Goal: Task Accomplishment & Management: Complete application form

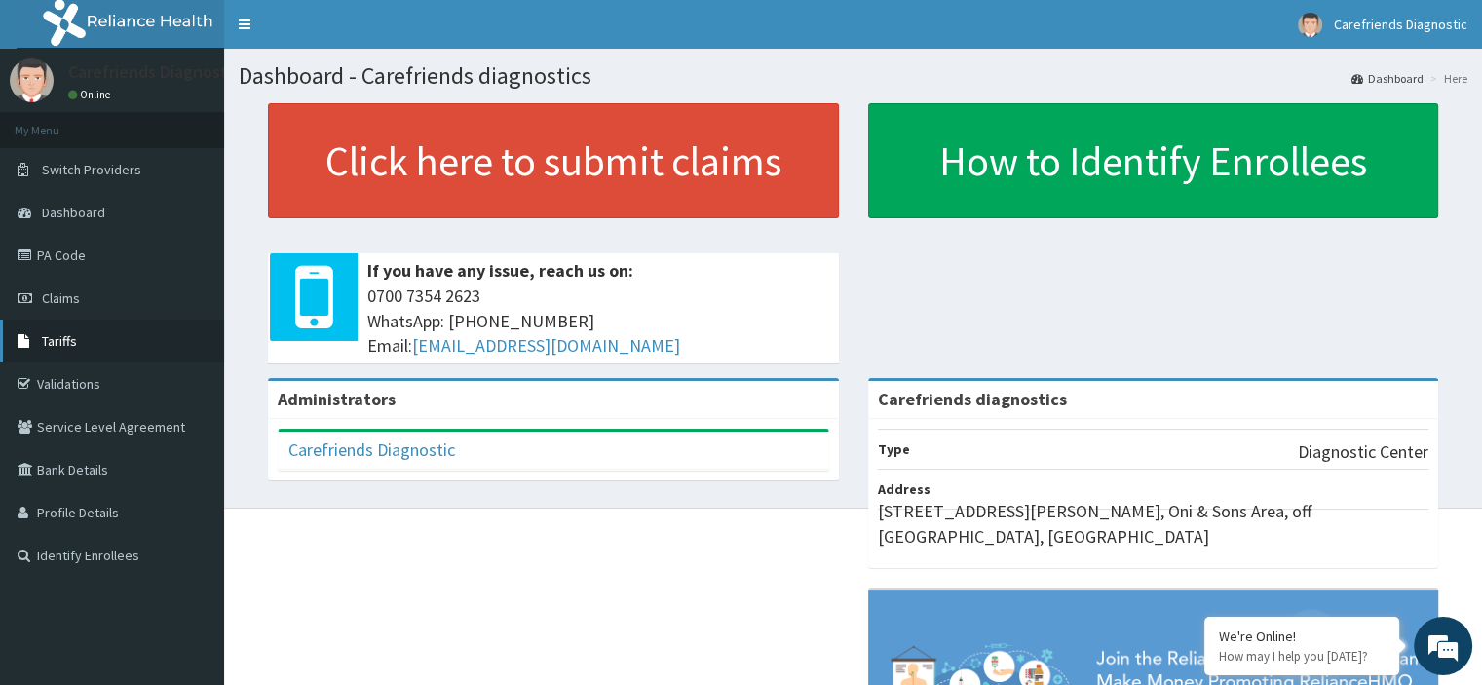
click at [78, 333] on link "Tariffs" at bounding box center [112, 341] width 224 height 43
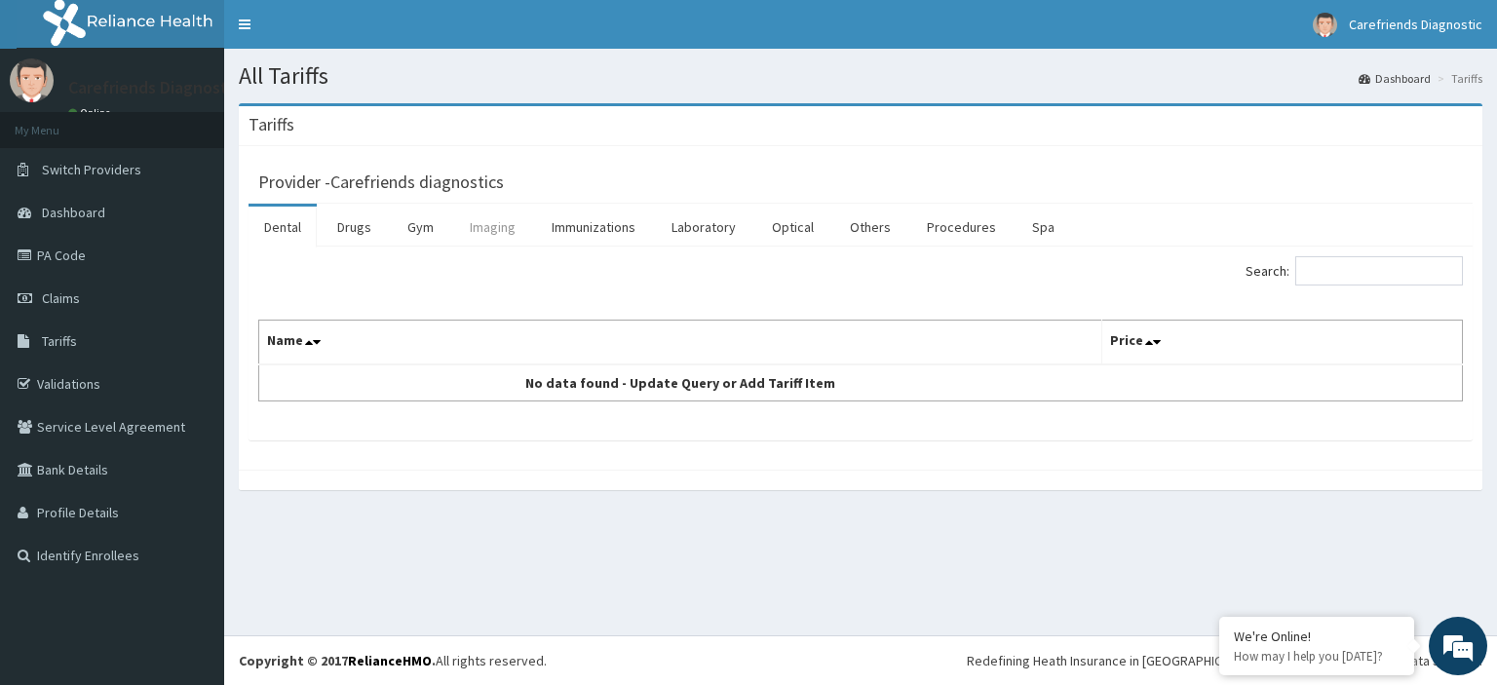
click at [499, 225] on link "Imaging" at bounding box center [492, 227] width 77 height 41
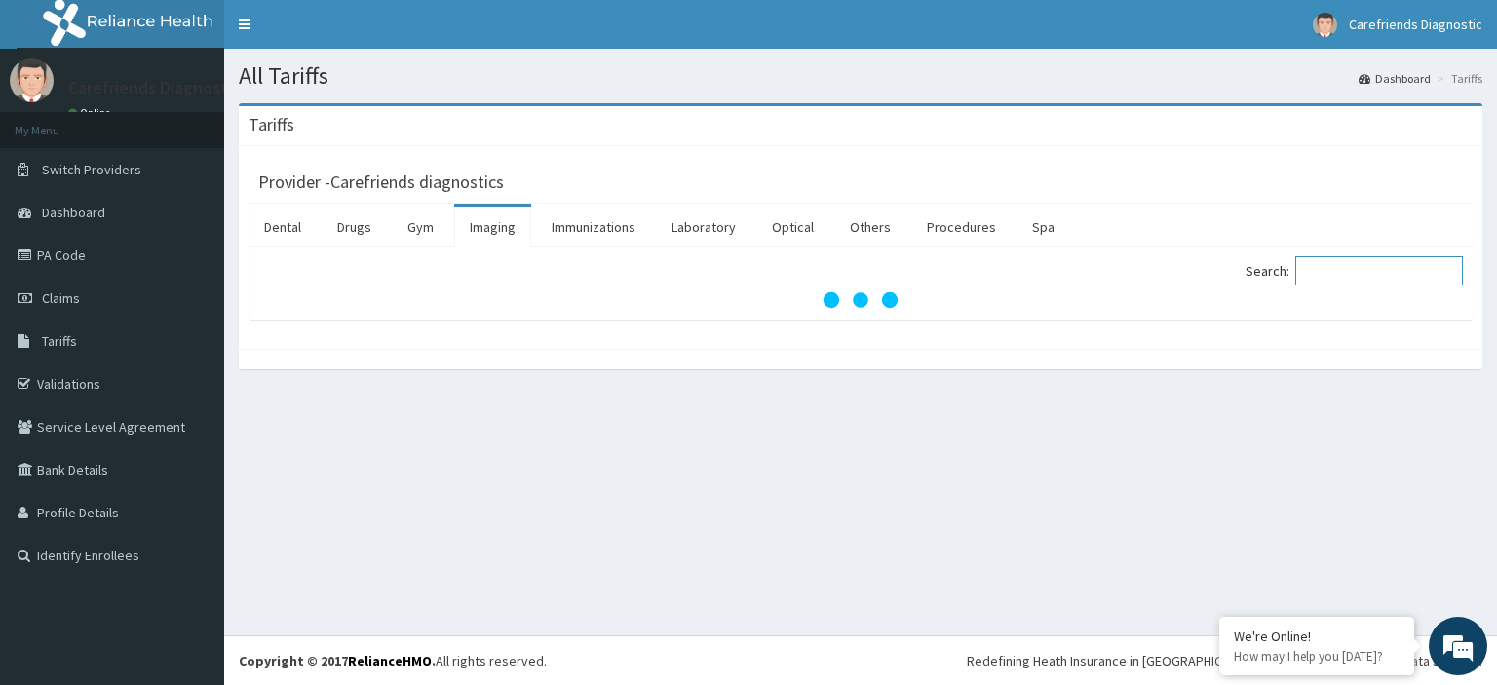
click at [1354, 279] on input "Search:" at bounding box center [1379, 270] width 168 height 29
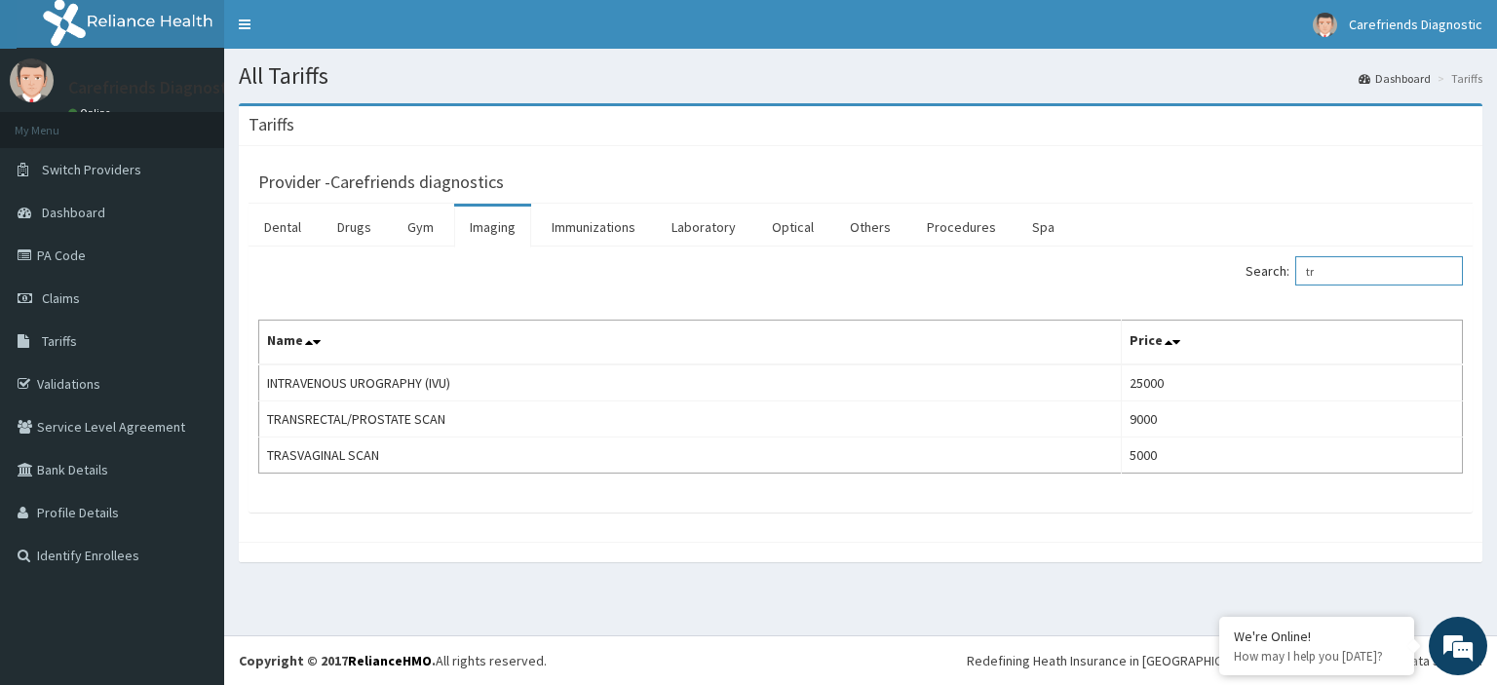
type input "t"
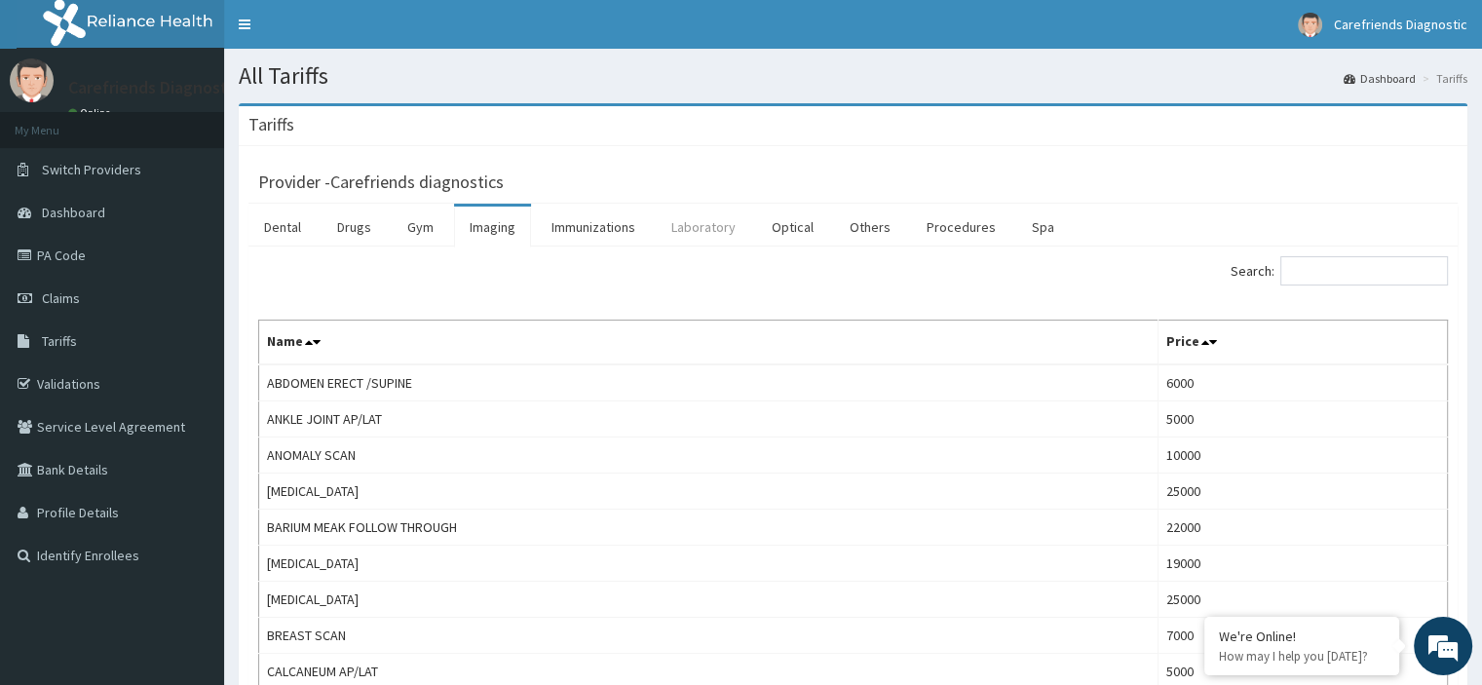
click at [677, 227] on link "Laboratory" at bounding box center [704, 227] width 96 height 41
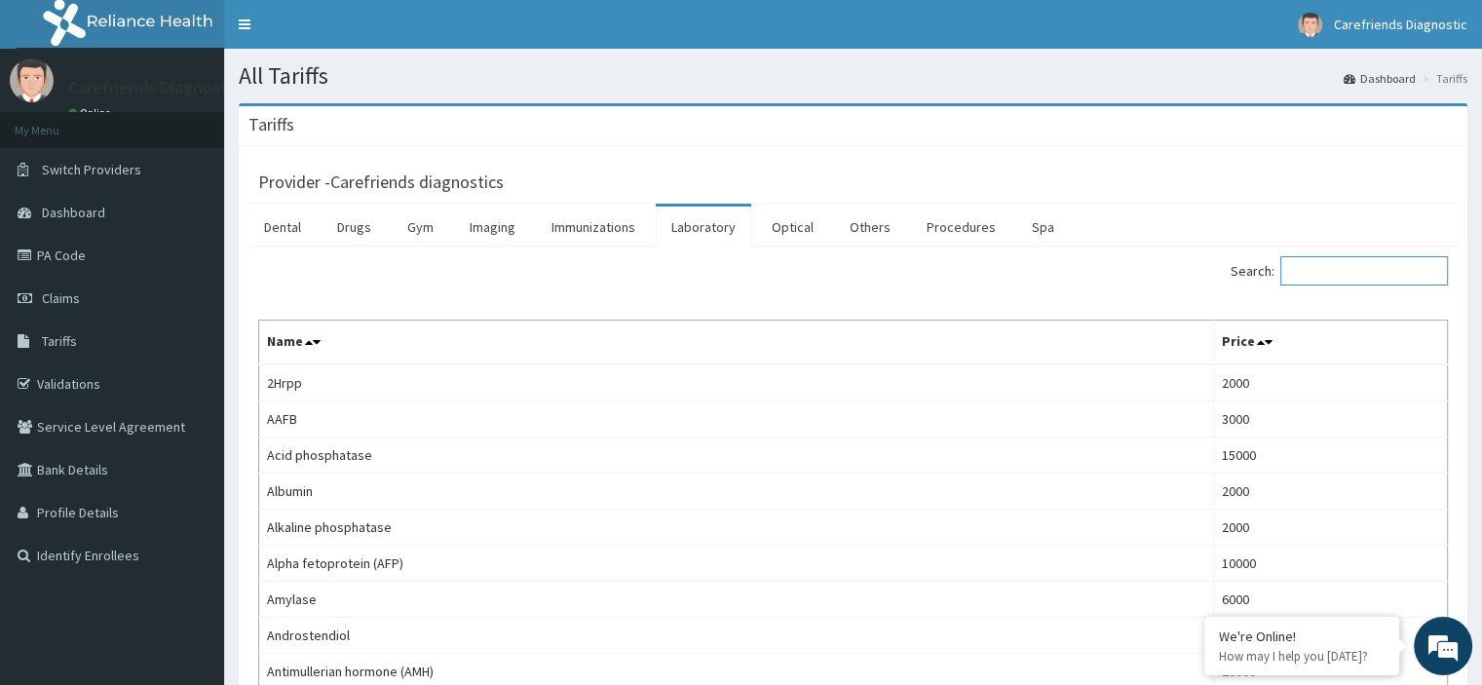
click at [1317, 273] on input "Search:" at bounding box center [1365, 270] width 168 height 29
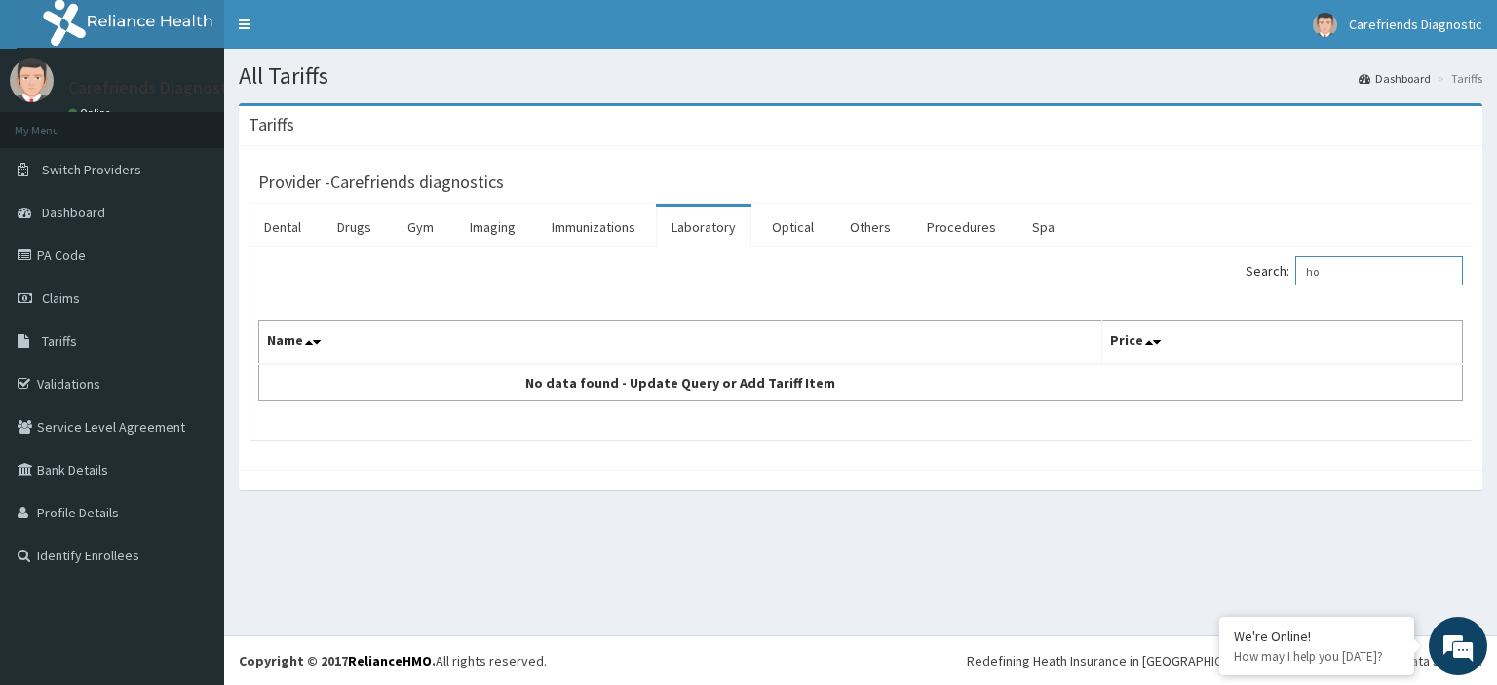
type input "h"
type input "f"
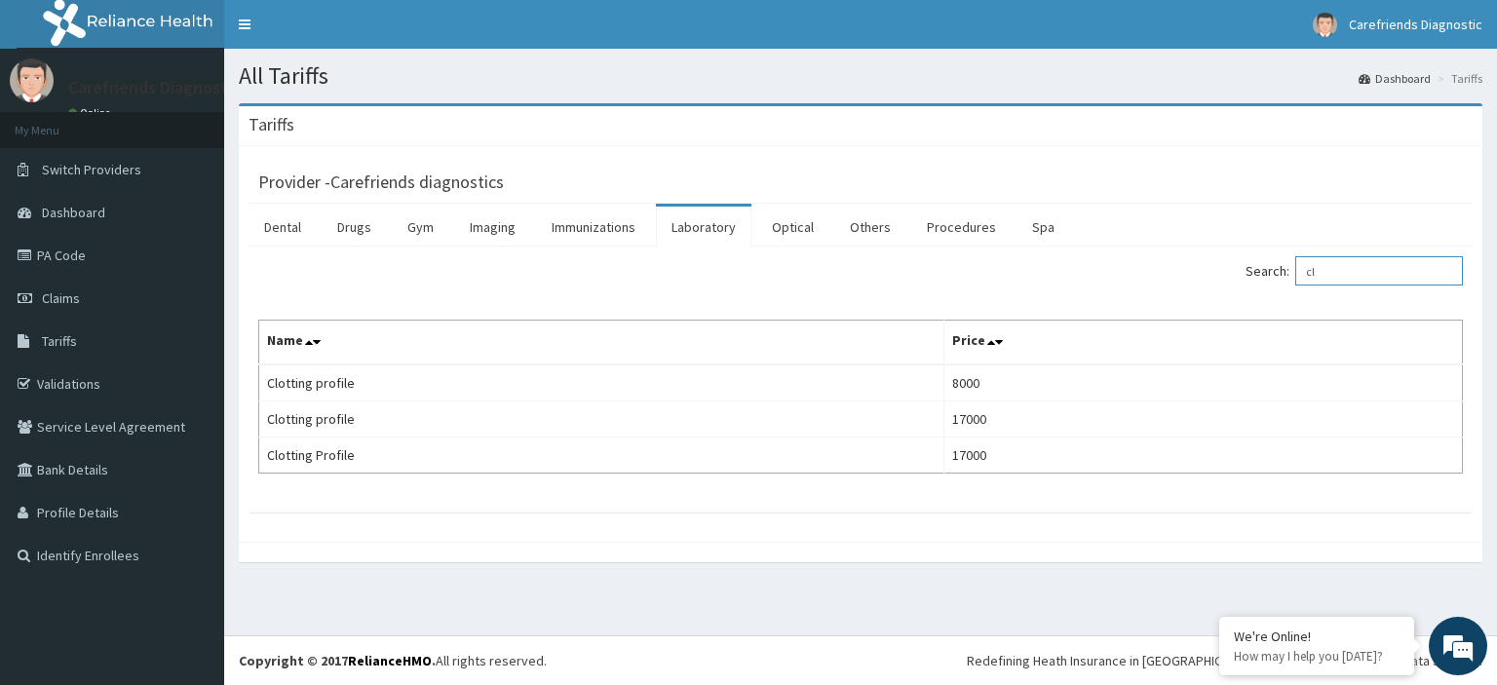
type input "c"
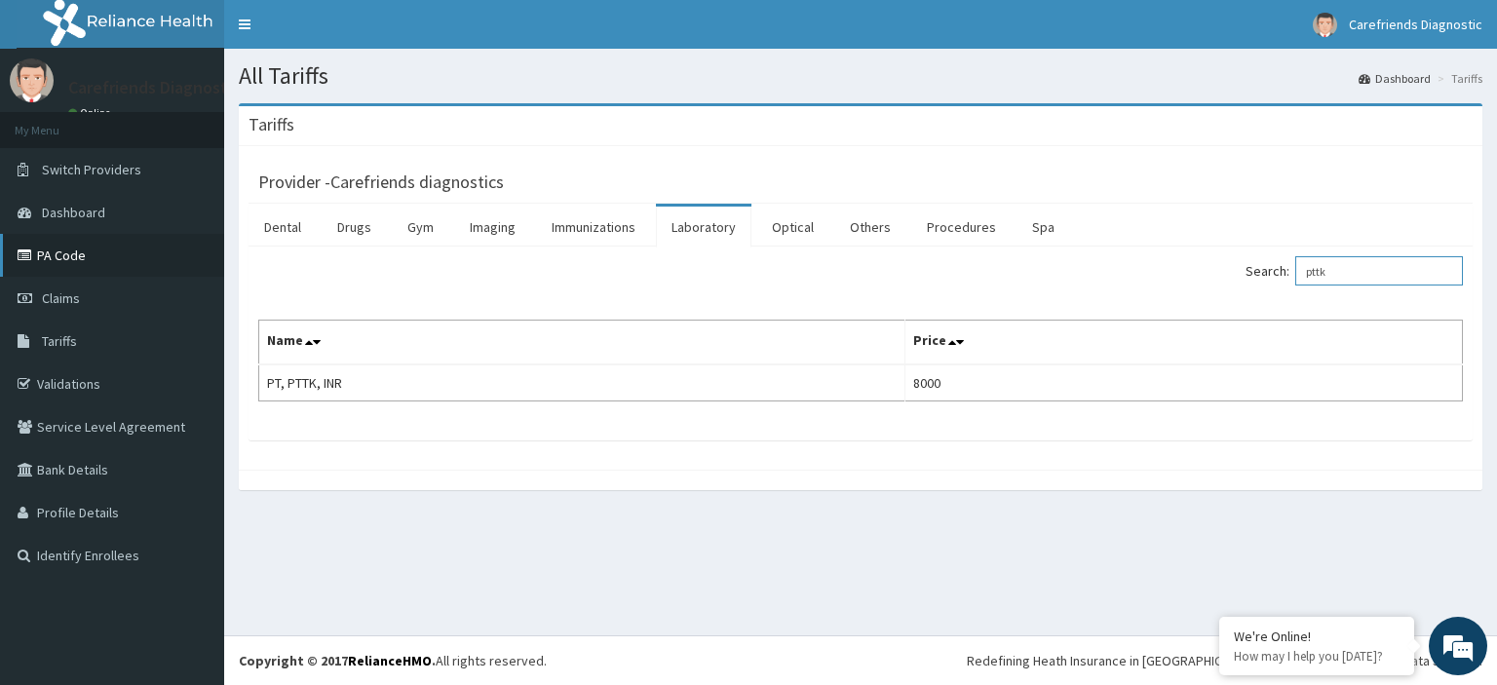
type input "pttk"
click at [108, 249] on link "PA Code" at bounding box center [112, 255] width 224 height 43
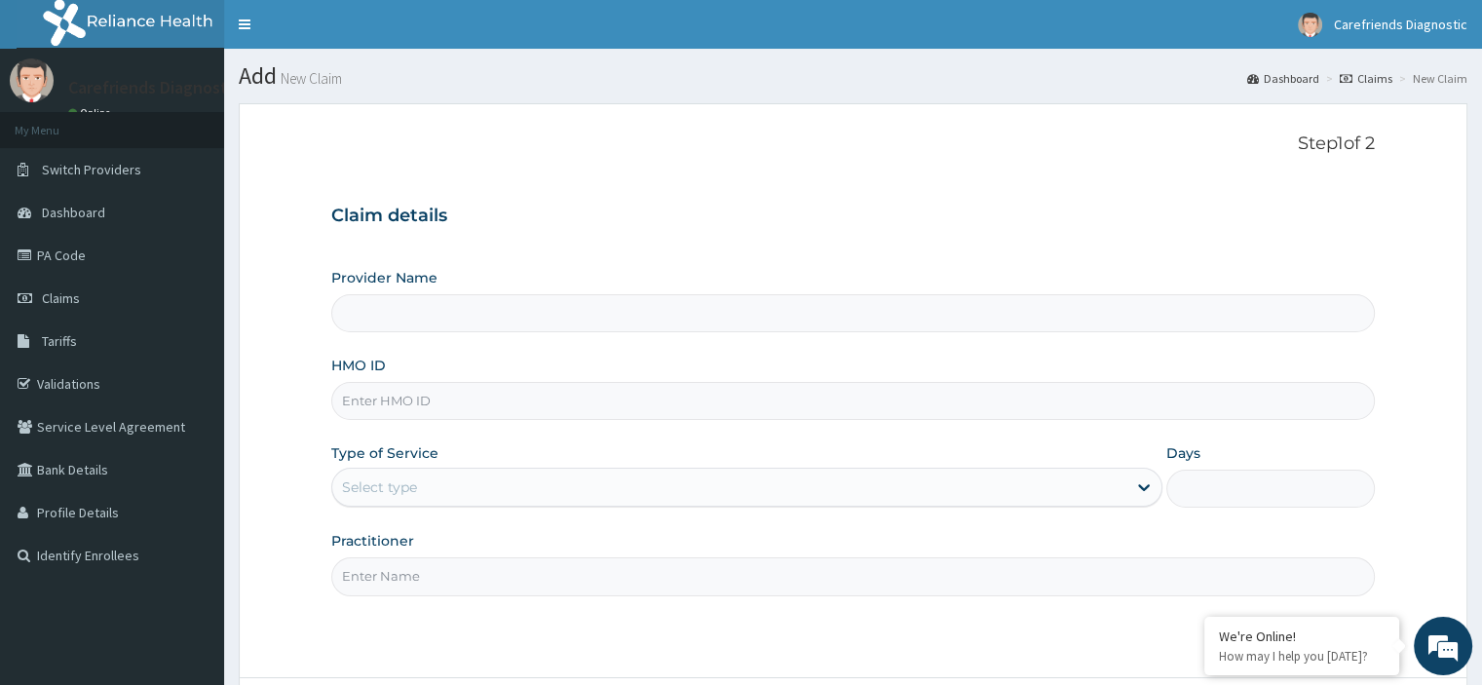
click at [539, 412] on input "HMO ID" at bounding box center [852, 401] width 1043 height 38
click at [532, 404] on input "HMO ID" at bounding box center [852, 401] width 1043 height 38
click at [631, 310] on input "Provider Name" at bounding box center [852, 313] width 1043 height 38
click at [87, 295] on link "Claims" at bounding box center [112, 298] width 224 height 43
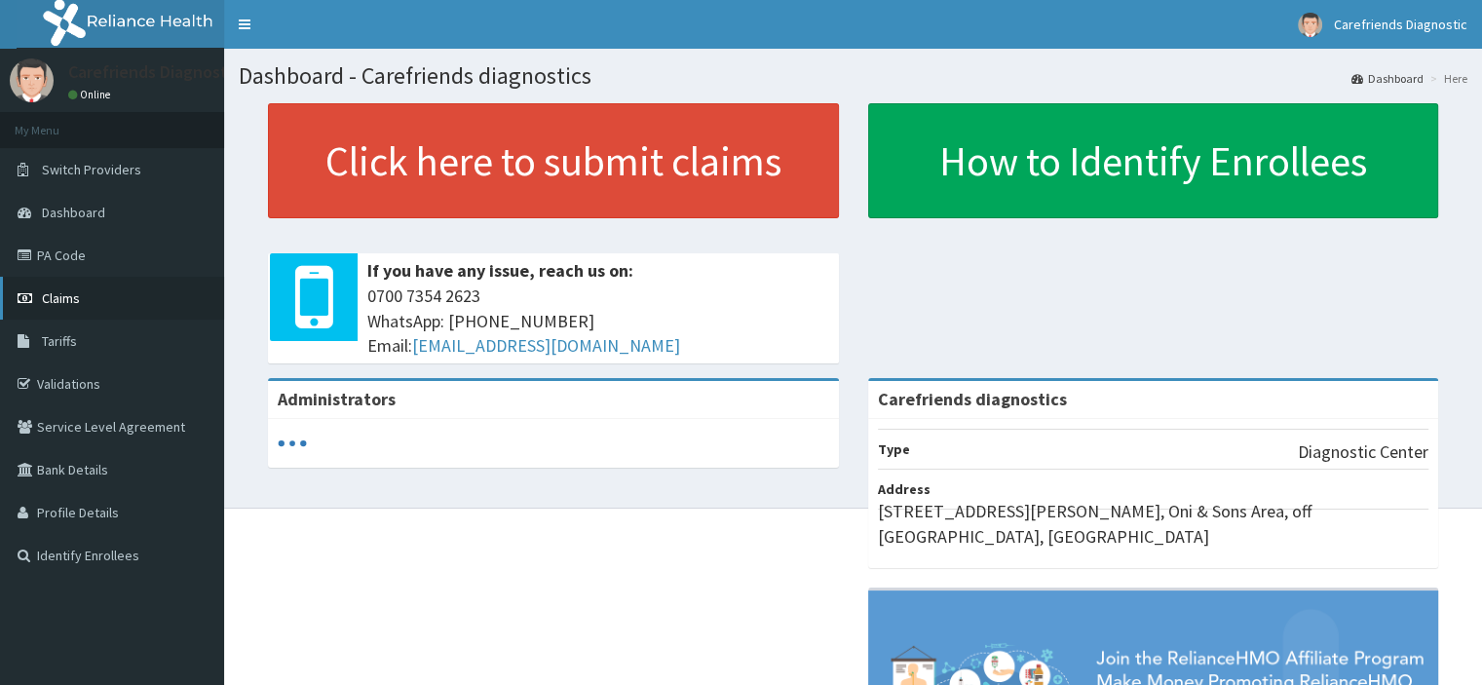
click at [74, 300] on span "Claims" at bounding box center [61, 298] width 38 height 18
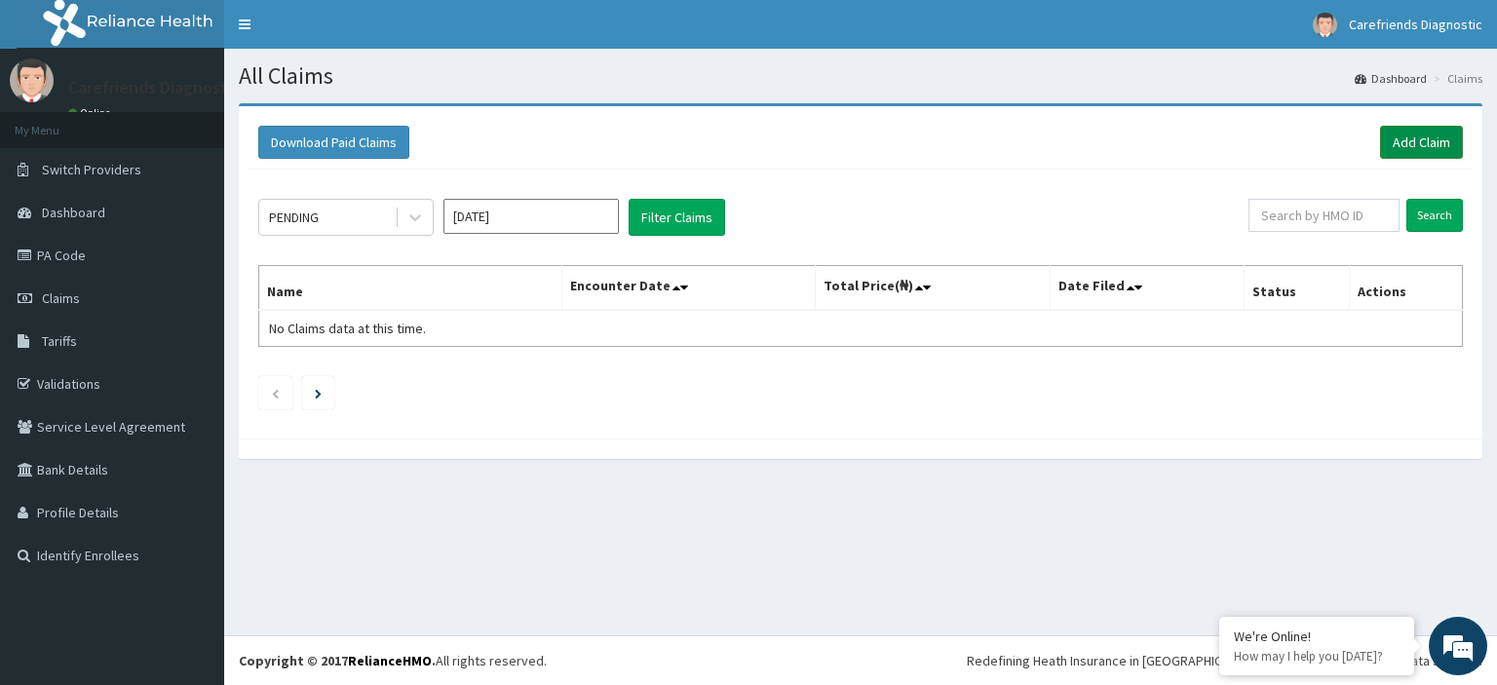
click at [1413, 144] on link "Add Claim" at bounding box center [1421, 142] width 83 height 33
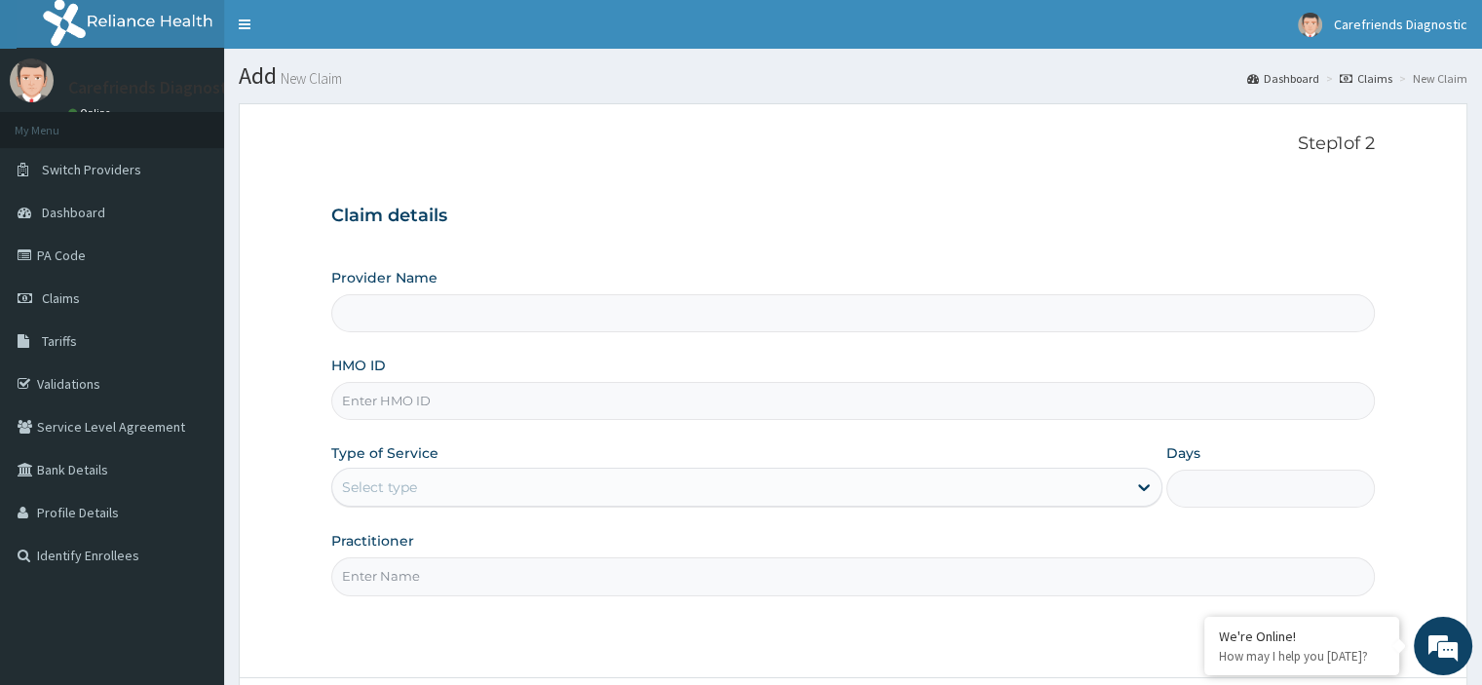
type input "Carefriends diagnostics"
click at [469, 404] on input "HMO ID" at bounding box center [852, 401] width 1043 height 38
type input "LTI/10186/A"
click at [628, 492] on div "Select type" at bounding box center [729, 487] width 794 height 31
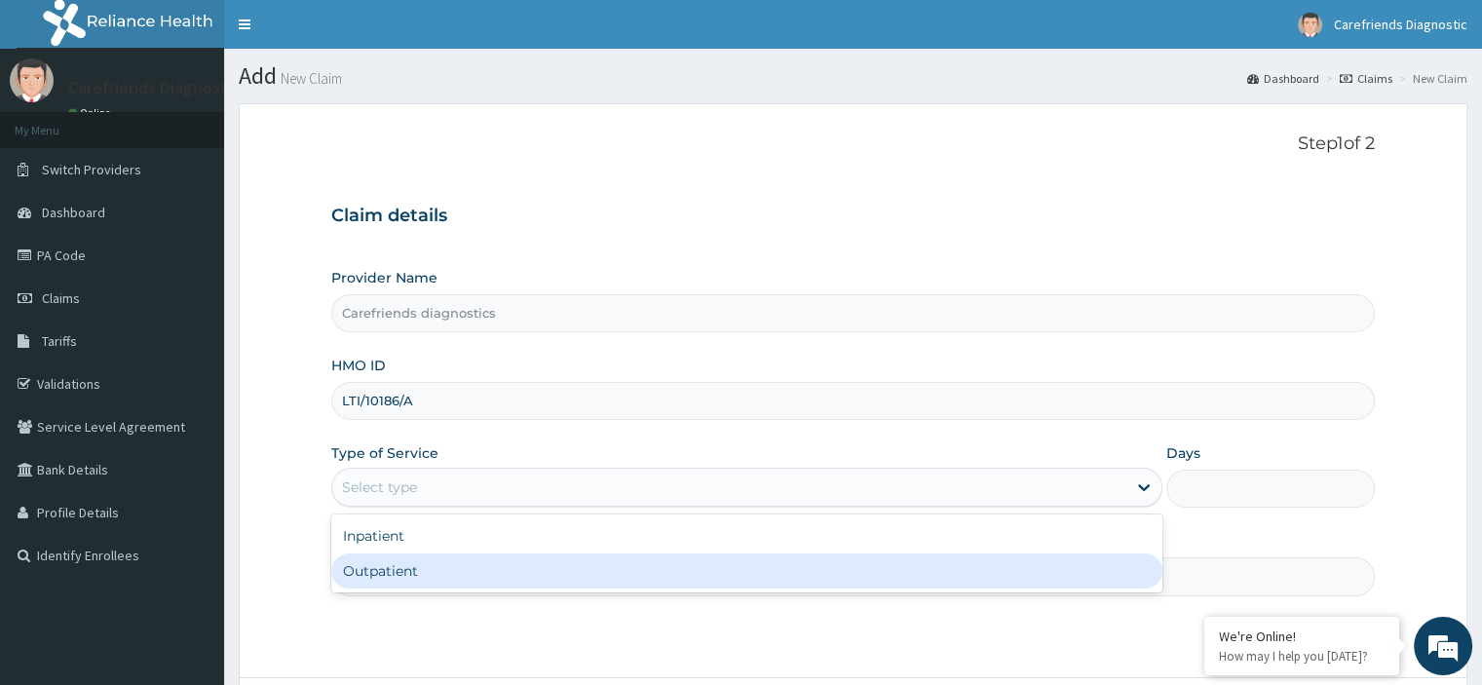
drag, startPoint x: 450, startPoint y: 571, endPoint x: 546, endPoint y: 499, distance: 119.7
click at [451, 569] on div "Outpatient" at bounding box center [746, 571] width 831 height 35
type input "1"
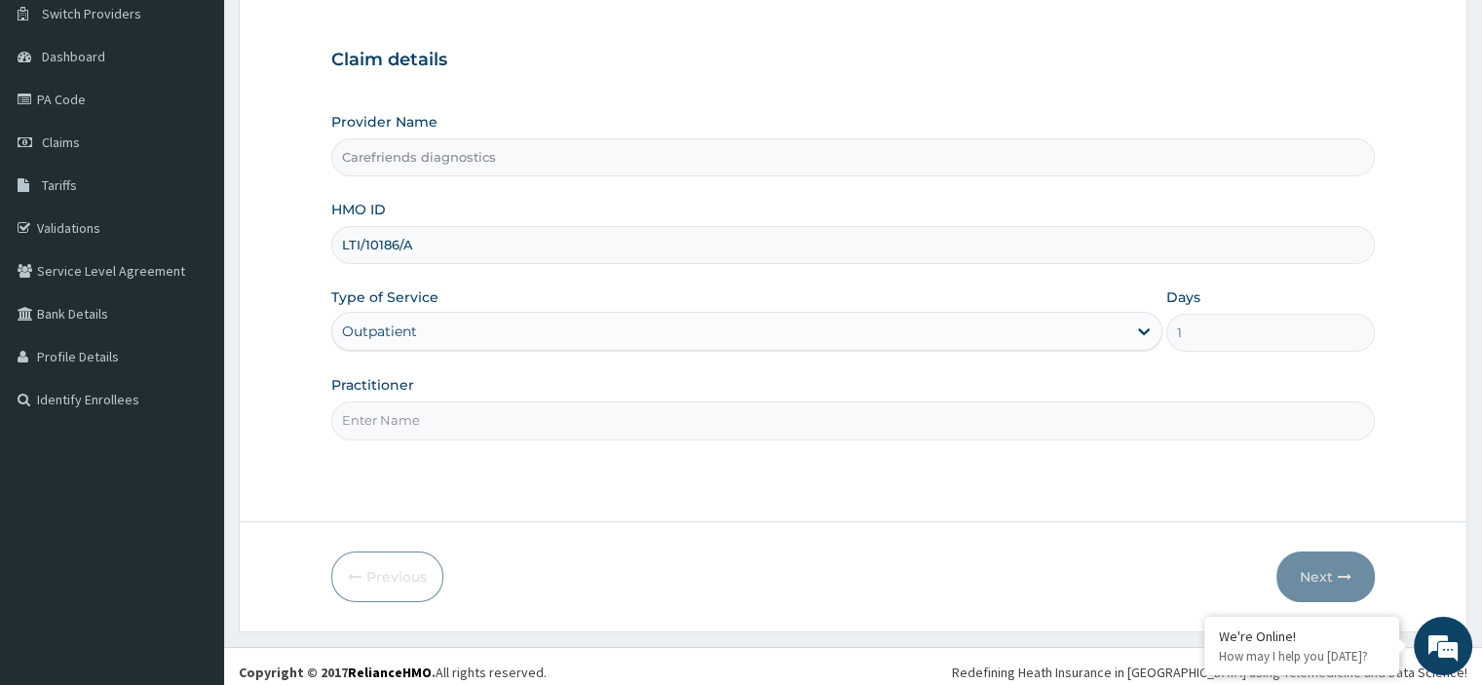
scroll to position [167, 0]
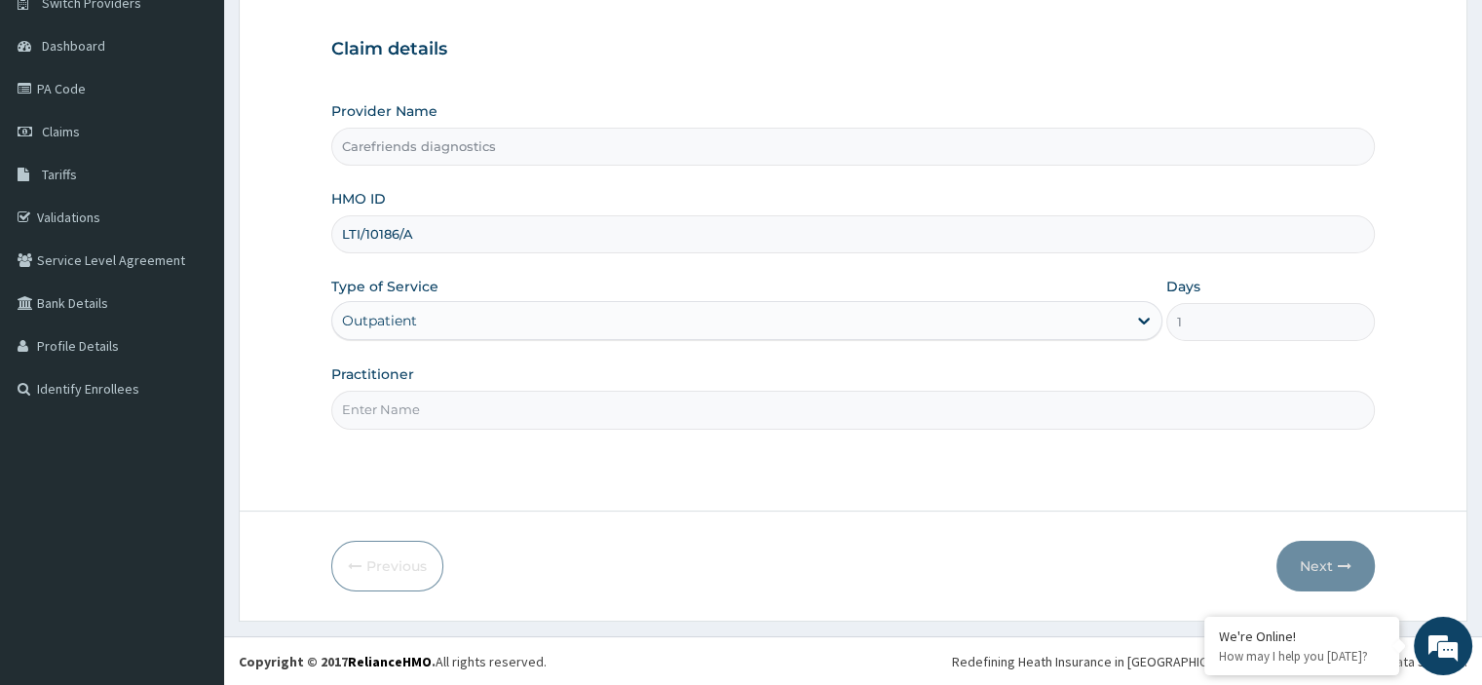
click at [528, 410] on input "Practitioner" at bounding box center [852, 410] width 1043 height 38
type input "KEJIDE SPECIALIST HOSPITAL"
click at [1347, 560] on icon "button" at bounding box center [1345, 566] width 14 height 14
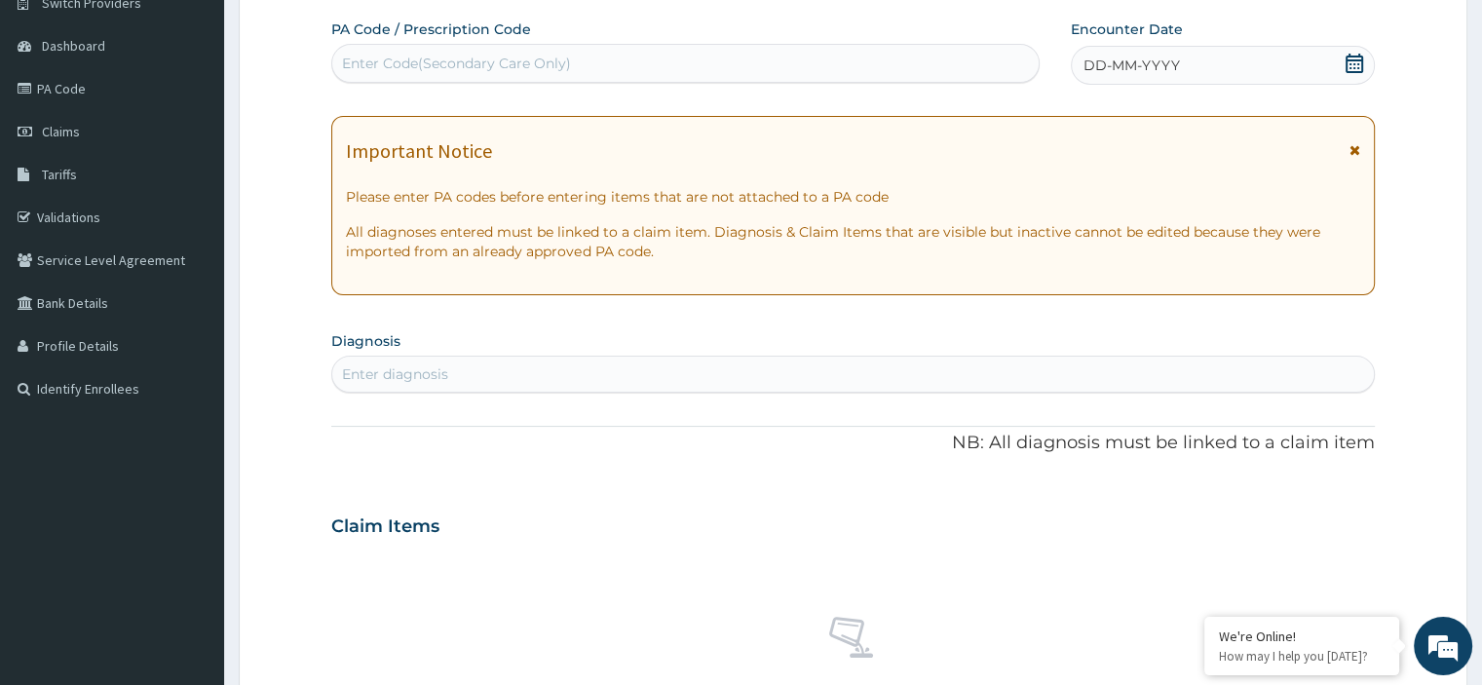
click at [757, 66] on div "Enter Code(Secondary Care Only)" at bounding box center [685, 63] width 707 height 31
paste input "PA/FA095C"
type input "PA/FA095C"
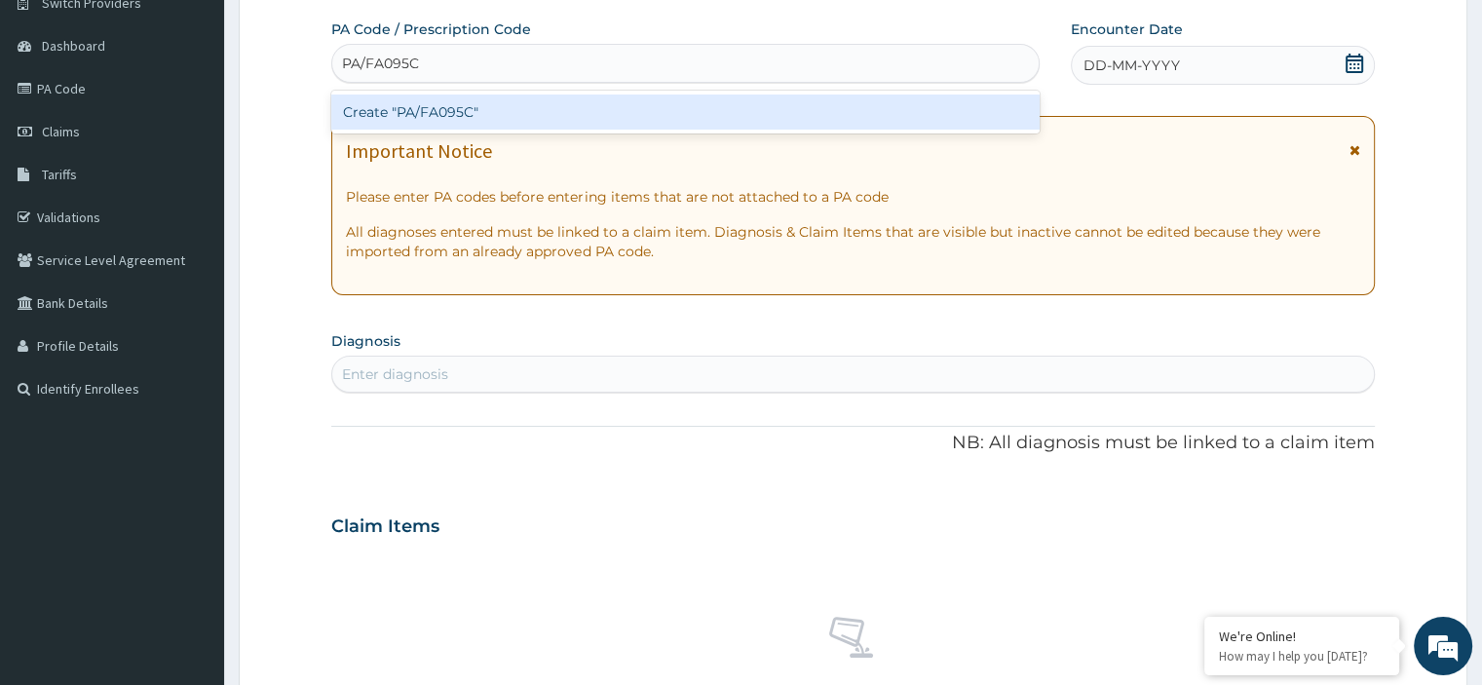
click at [748, 119] on div "Create "PA/FA095C"" at bounding box center [685, 112] width 709 height 35
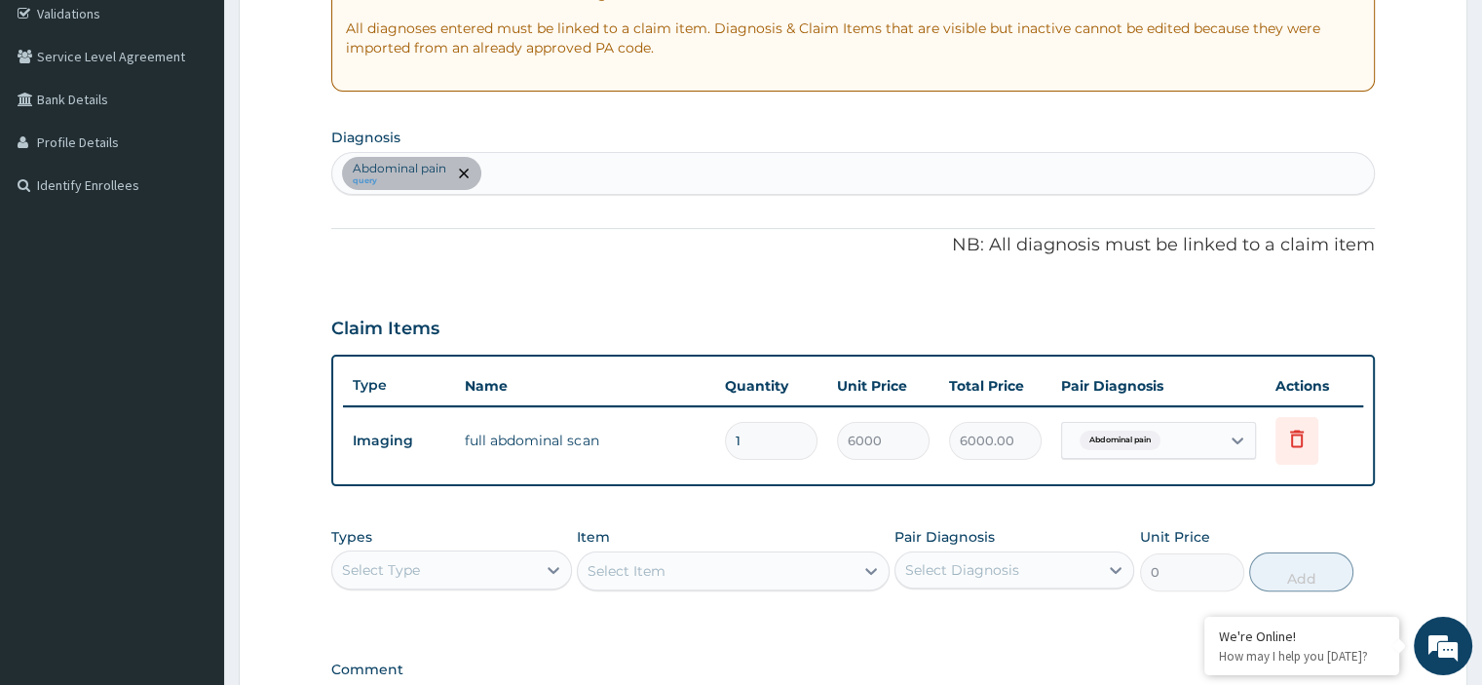
scroll to position [624, 0]
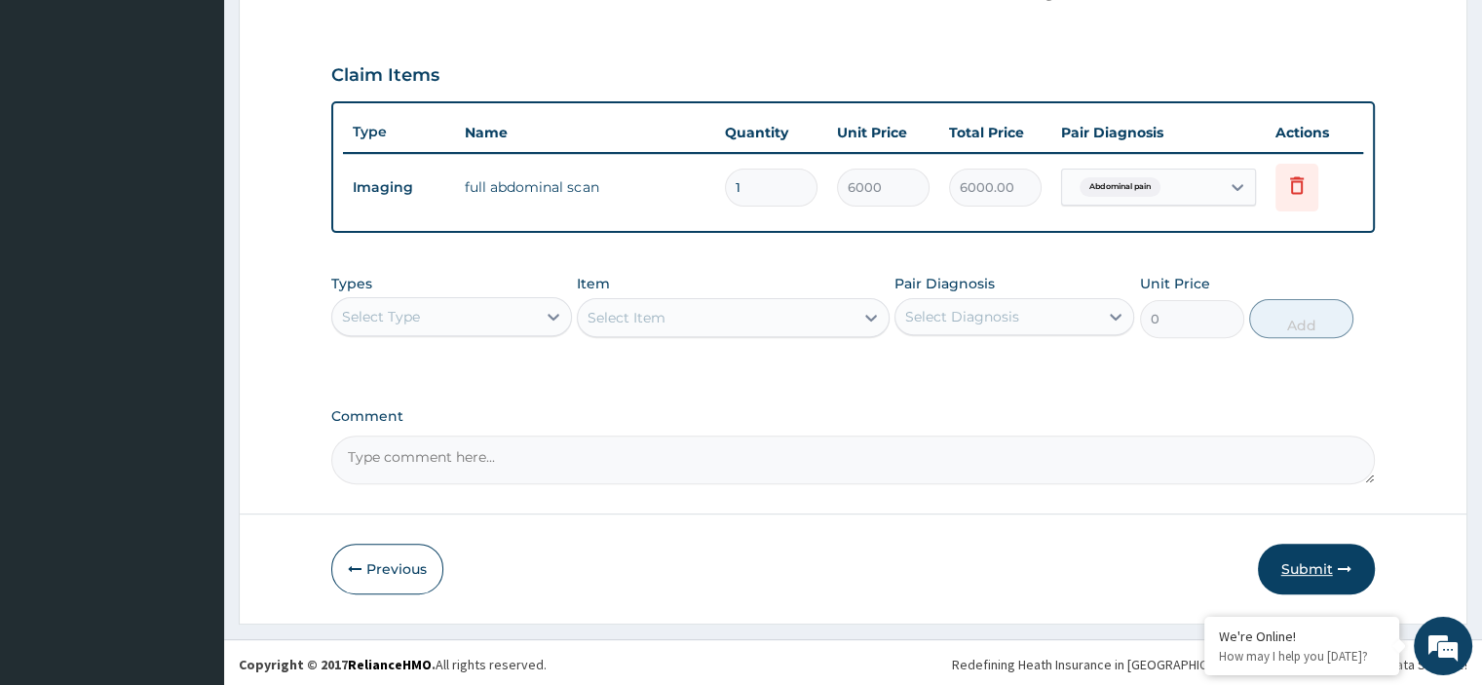
click at [1343, 545] on button "Submit" at bounding box center [1316, 569] width 117 height 51
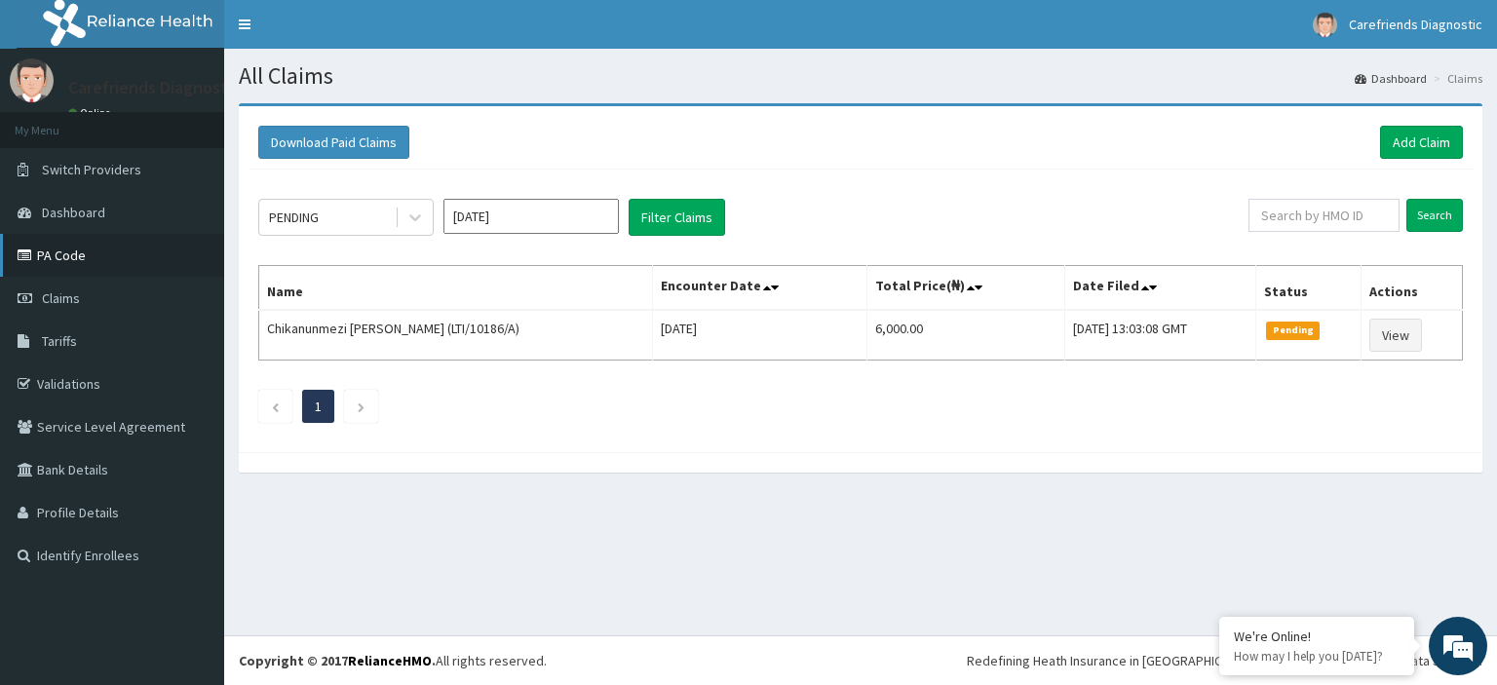
click at [121, 256] on link "PA Code" at bounding box center [112, 255] width 224 height 43
click at [1431, 143] on link "Add Claim" at bounding box center [1421, 142] width 83 height 33
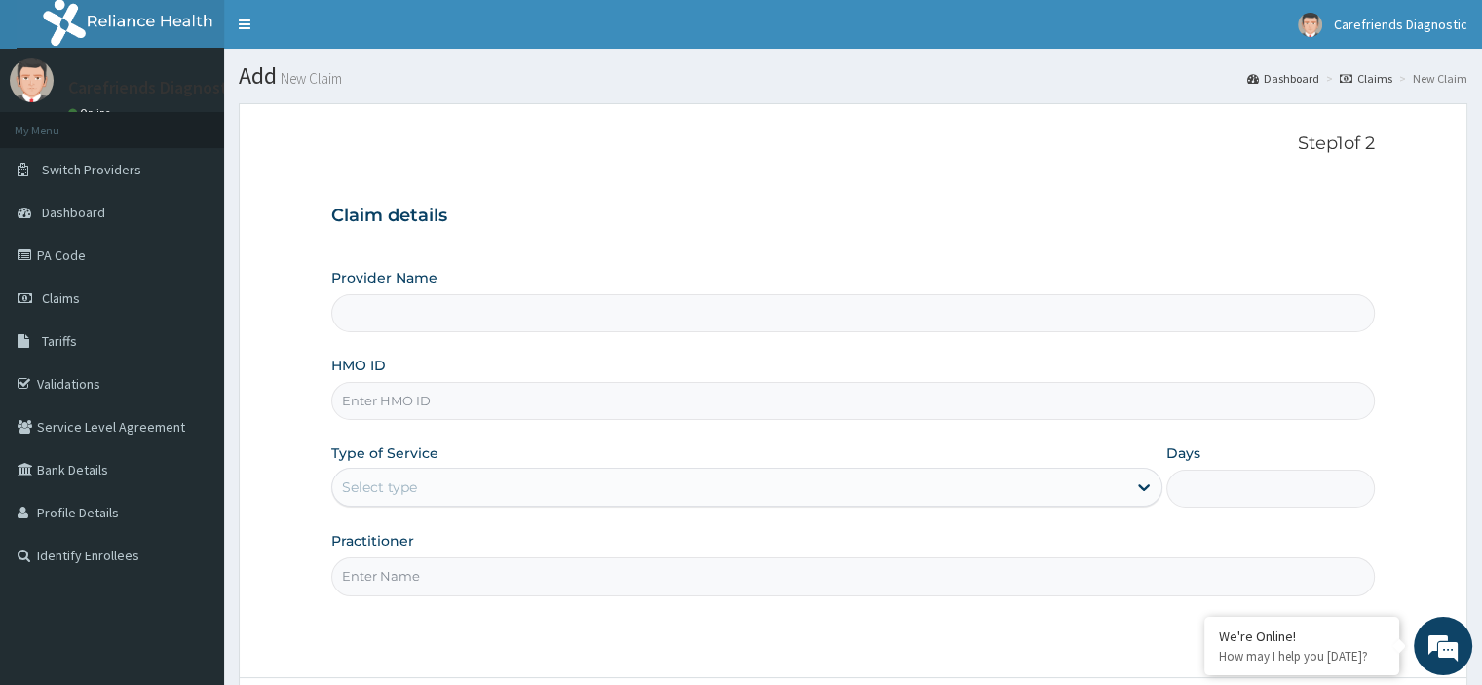
type input "Carefriends diagnostics"
click at [581, 410] on input "HMO ID" at bounding box center [852, 401] width 1043 height 38
type input "LTI/10186/A"
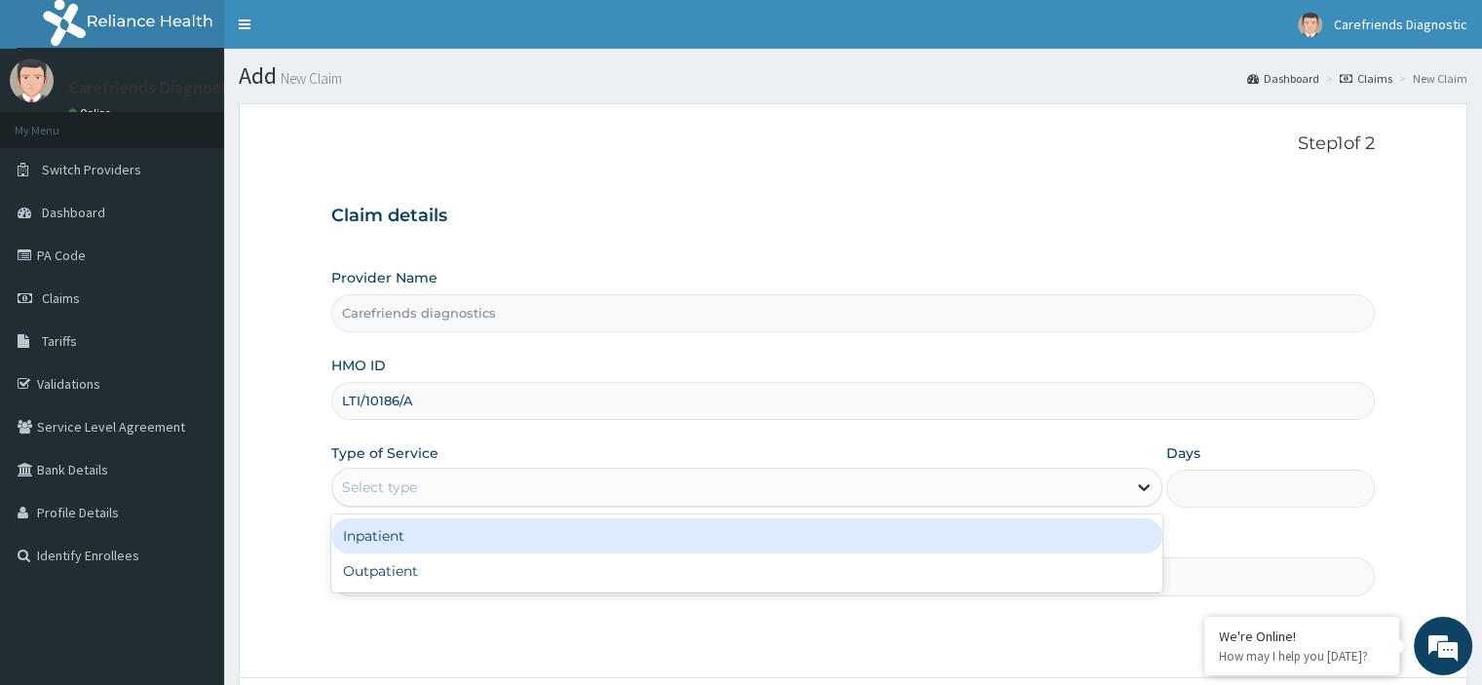
click at [1136, 488] on icon at bounding box center [1143, 487] width 19 height 19
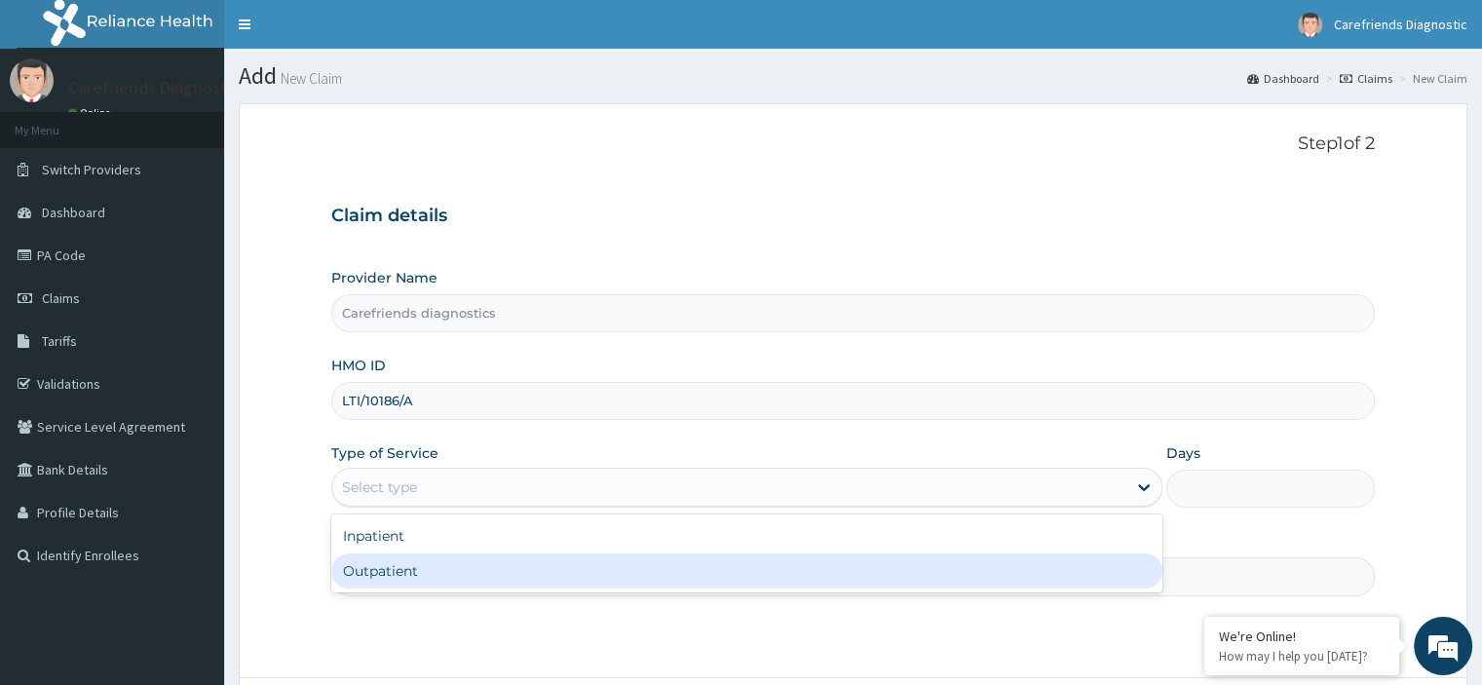
click at [708, 582] on div "Outpatient" at bounding box center [746, 571] width 831 height 35
type input "1"
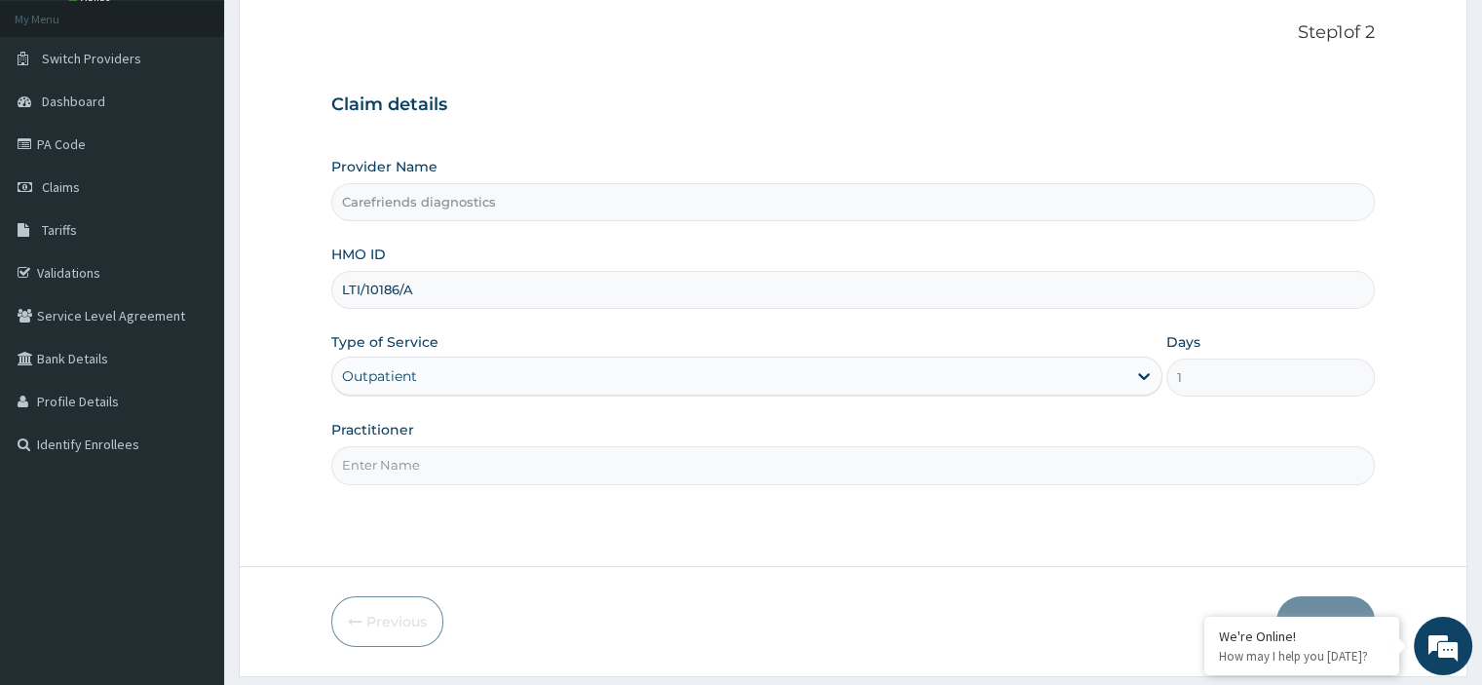
scroll to position [167, 0]
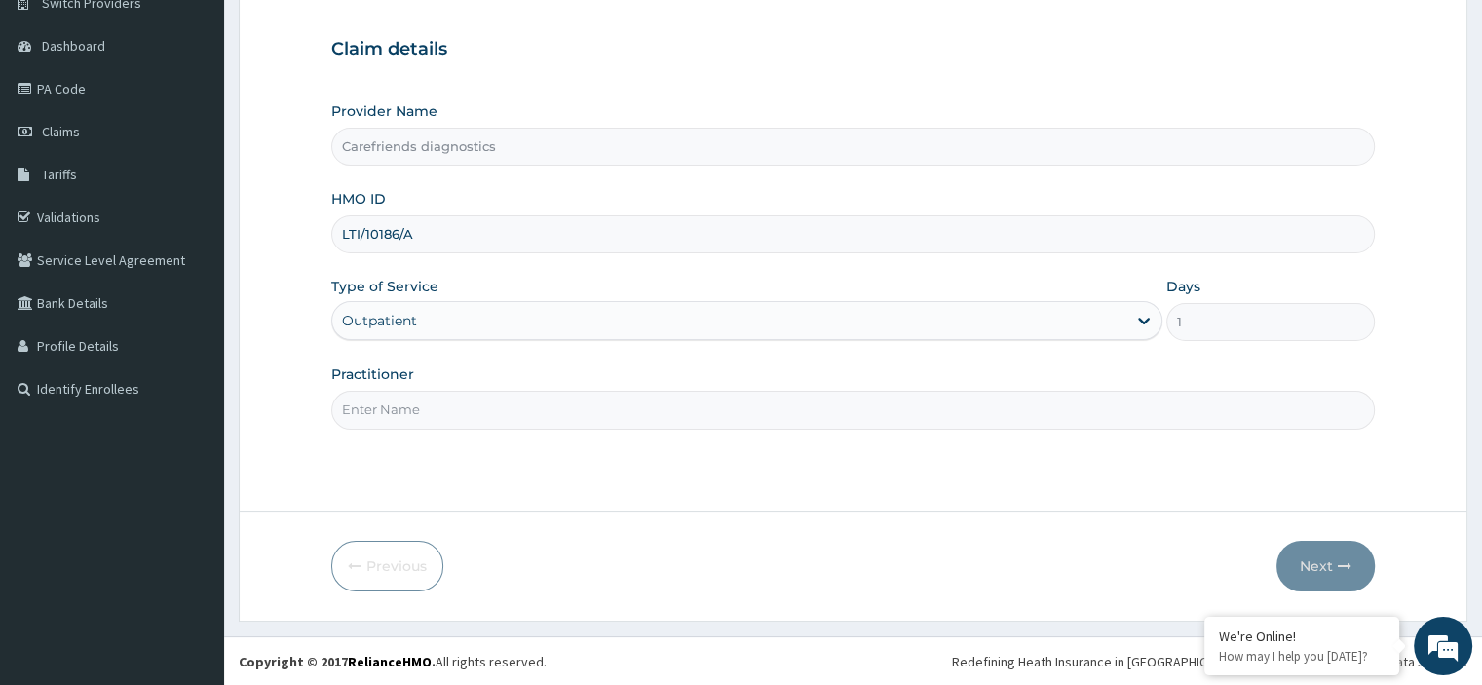
click at [660, 412] on input "Practitioner" at bounding box center [852, 410] width 1043 height 38
type input "L"
type input "KEJIDE SPECIALIST HOSPITAL"
click at [1350, 567] on icon "button" at bounding box center [1345, 566] width 14 height 14
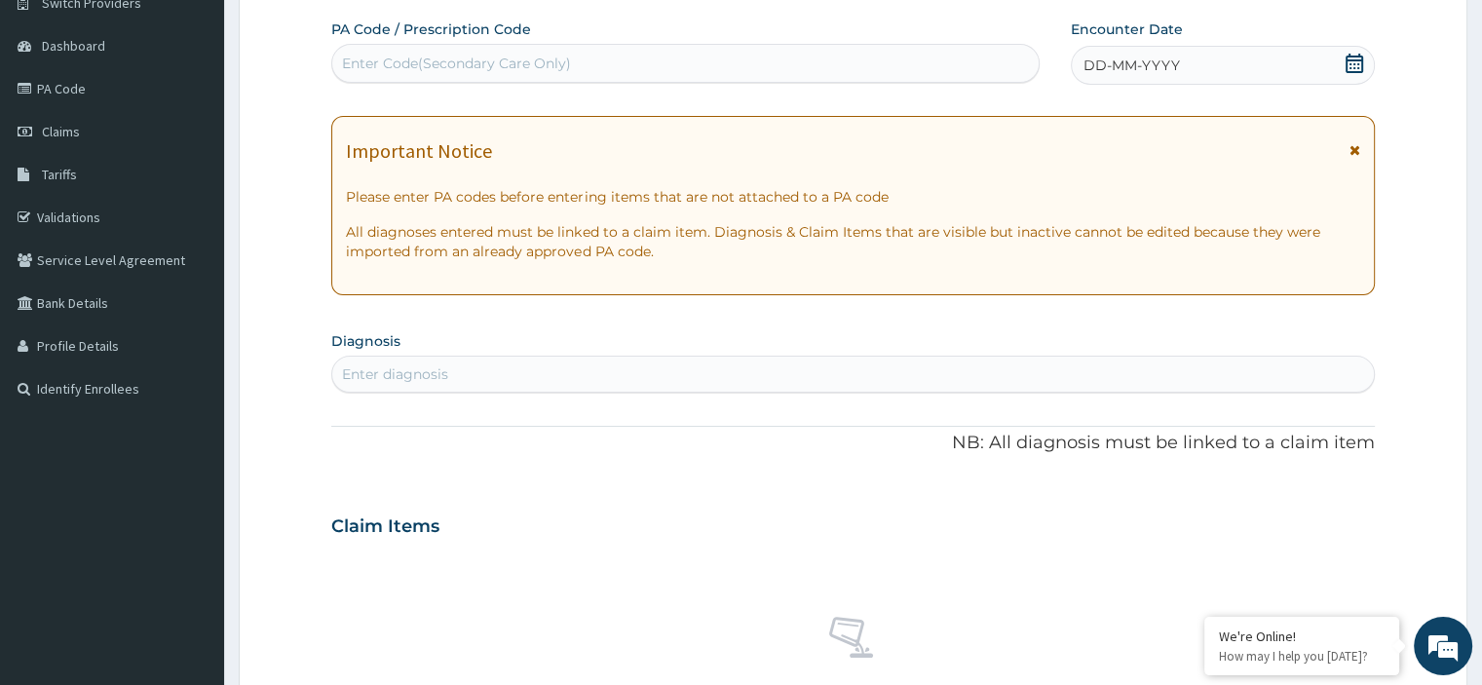
click at [823, 67] on div "Enter Code(Secondary Care Only)" at bounding box center [685, 63] width 707 height 31
paste input "PA/B99A8D"
type input "PA/B99A8D"
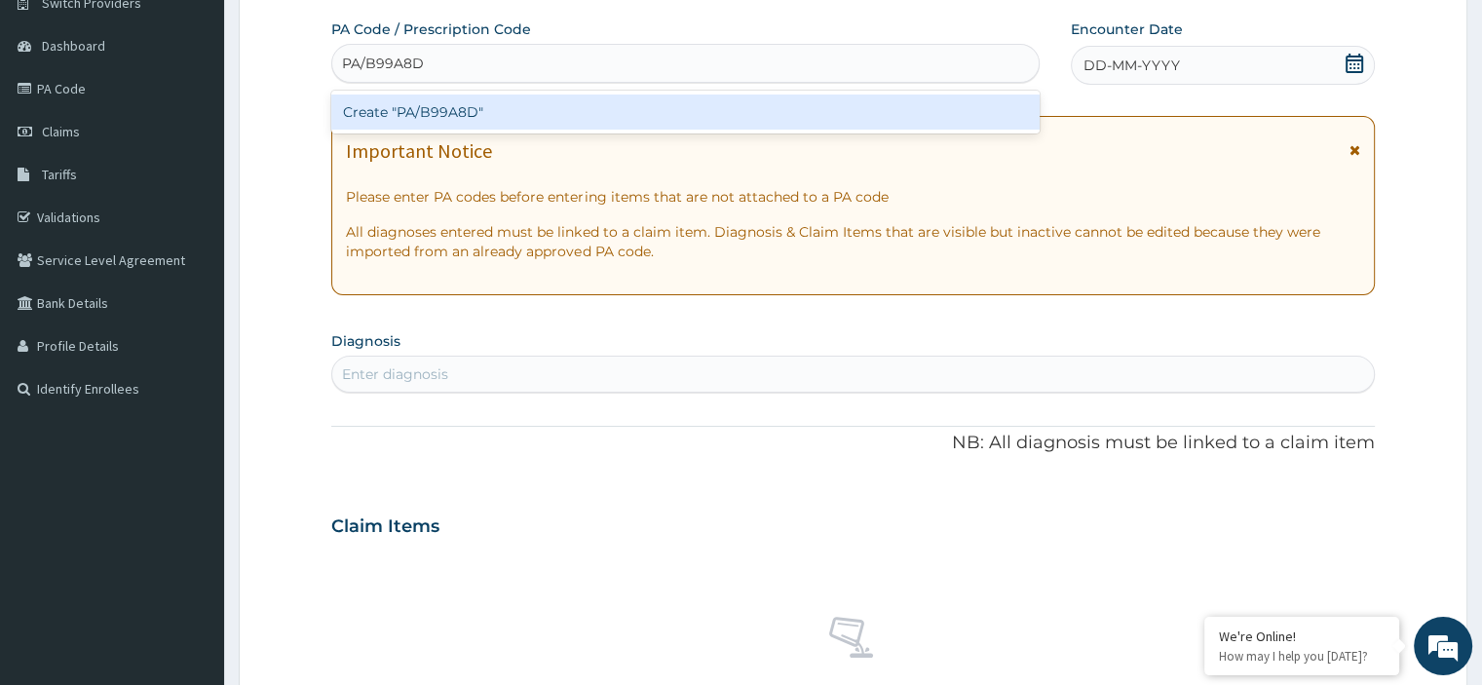
click at [780, 105] on div "Create "PA/B99A8D"" at bounding box center [685, 112] width 709 height 35
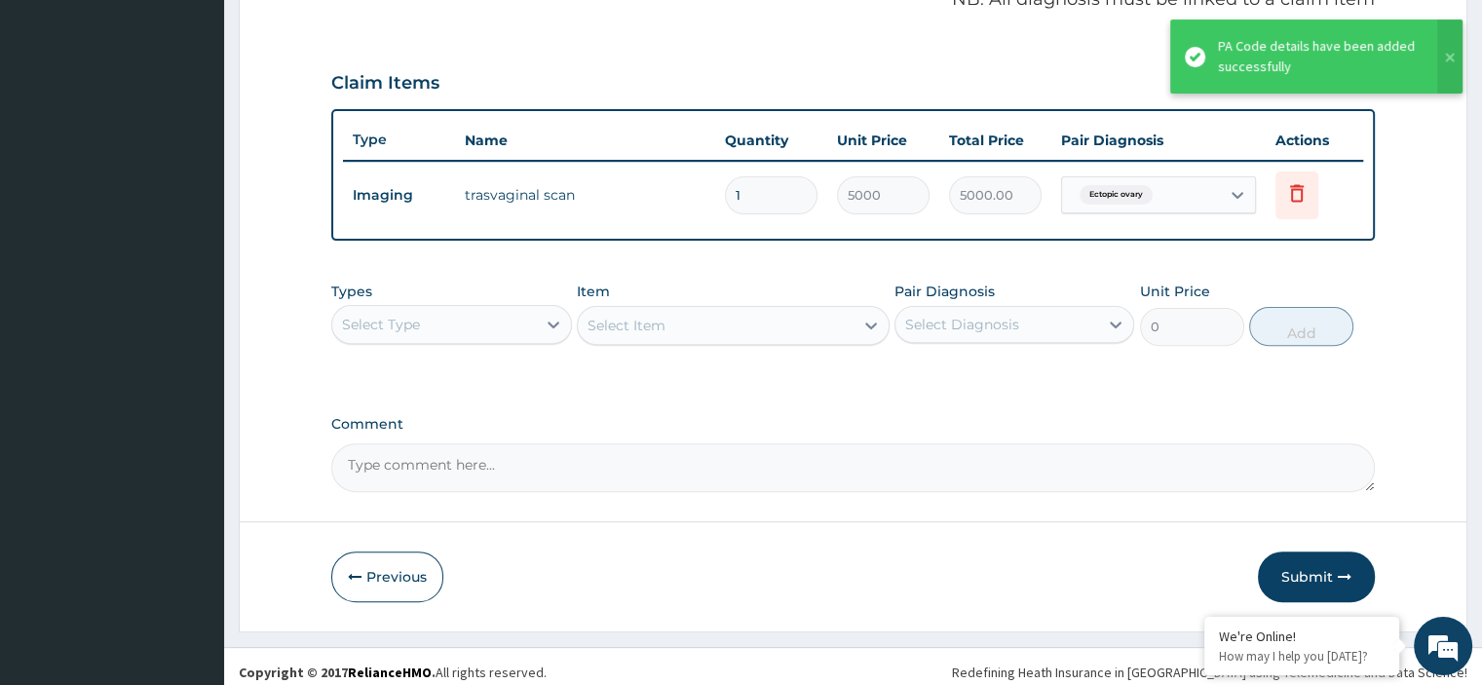
scroll to position [624, 0]
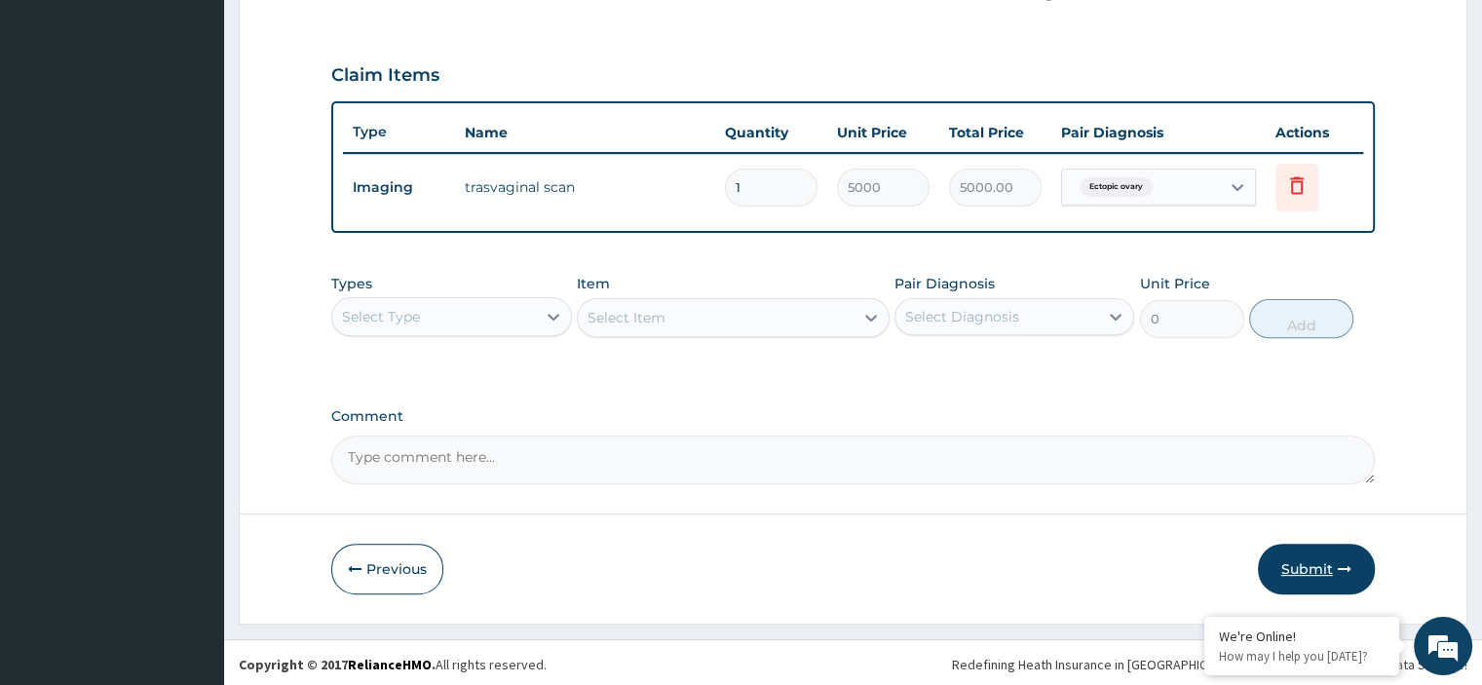
click at [1308, 554] on button "Submit" at bounding box center [1316, 569] width 117 height 51
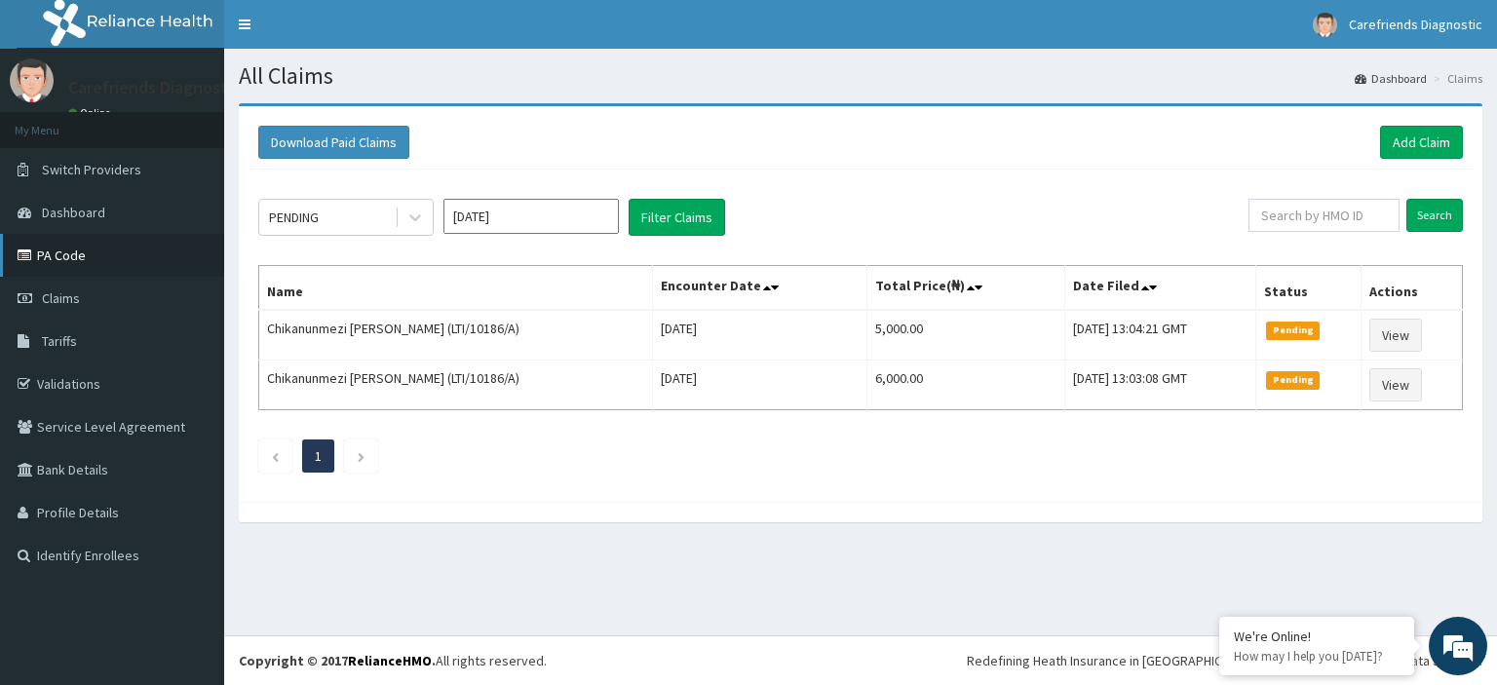
click at [151, 252] on link "PA Code" at bounding box center [112, 255] width 224 height 43
click at [1395, 138] on link "Add Claim" at bounding box center [1421, 142] width 83 height 33
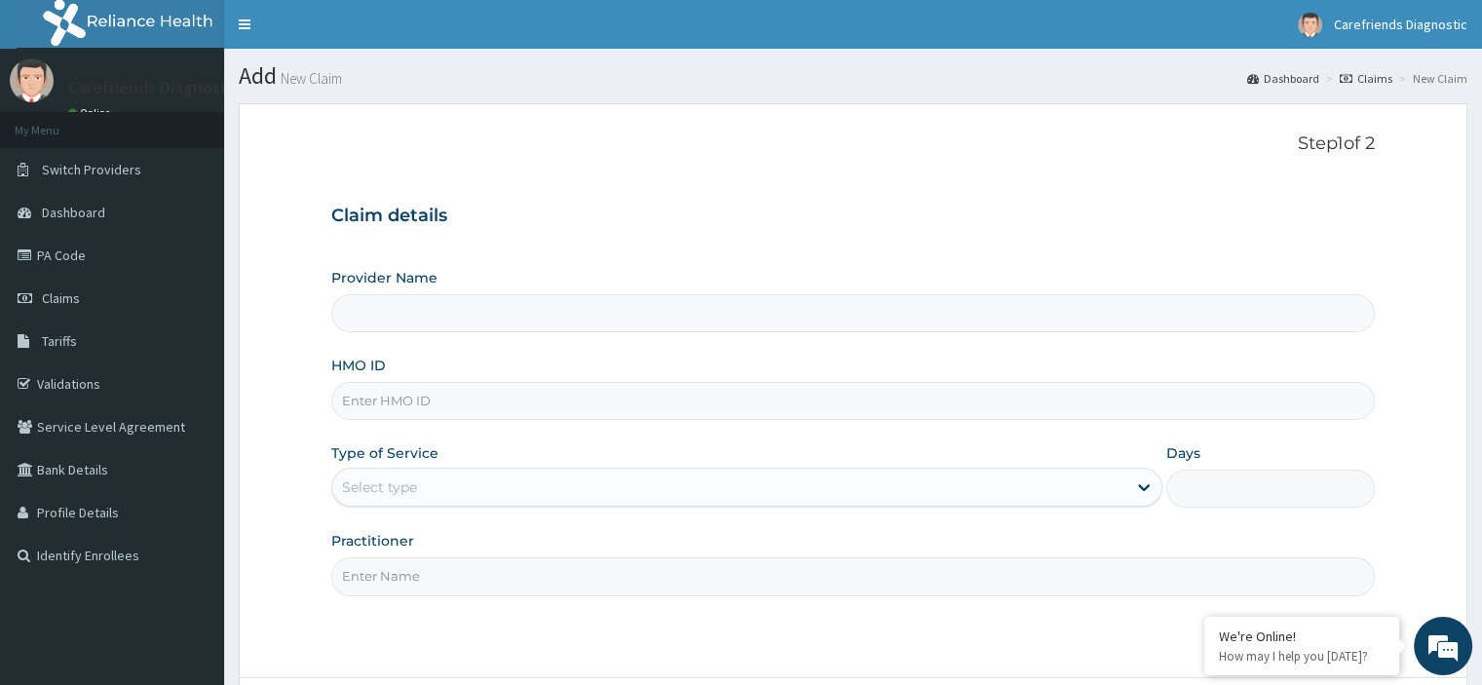
type input "Carefriends diagnostics"
click at [703, 399] on input "HMO ID" at bounding box center [852, 401] width 1043 height 38
type input "LTI/10186/A"
click at [774, 498] on div "Select type" at bounding box center [729, 487] width 794 height 31
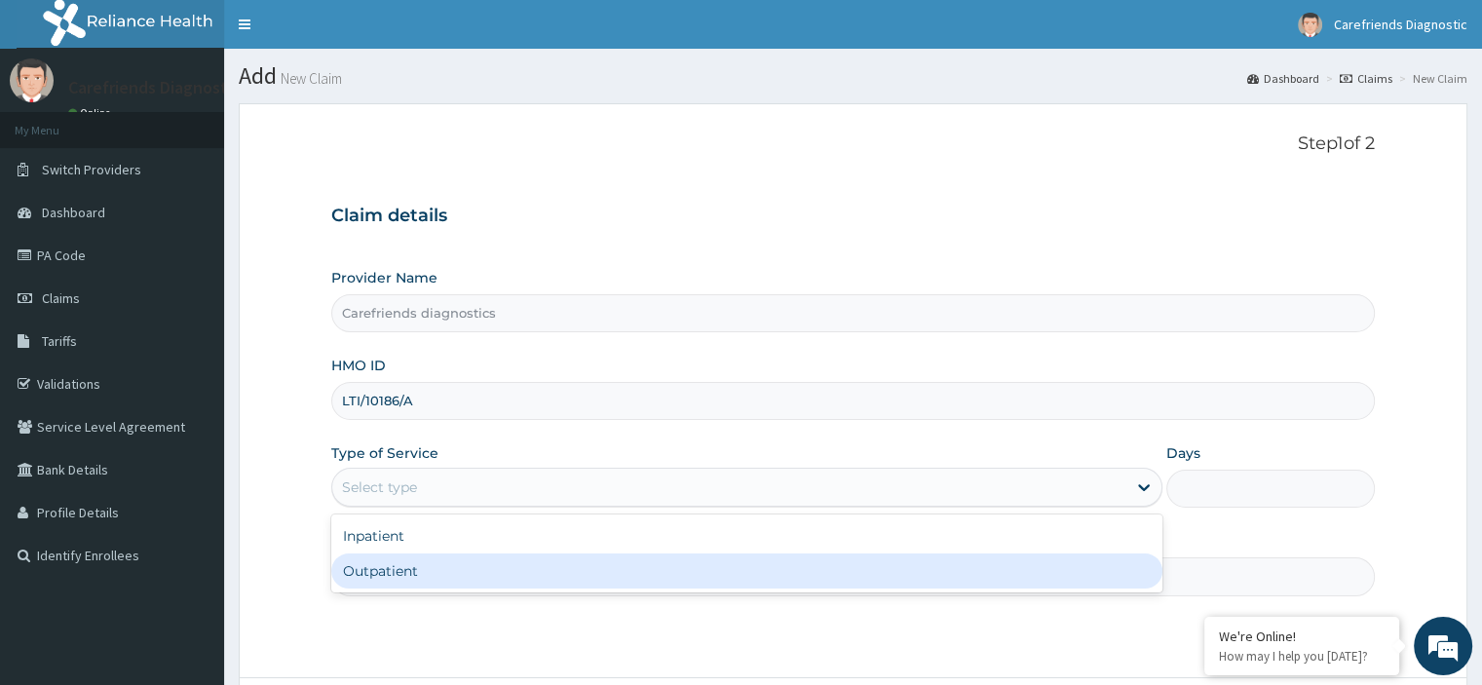
click at [605, 575] on div "Outpatient" at bounding box center [746, 571] width 831 height 35
type input "1"
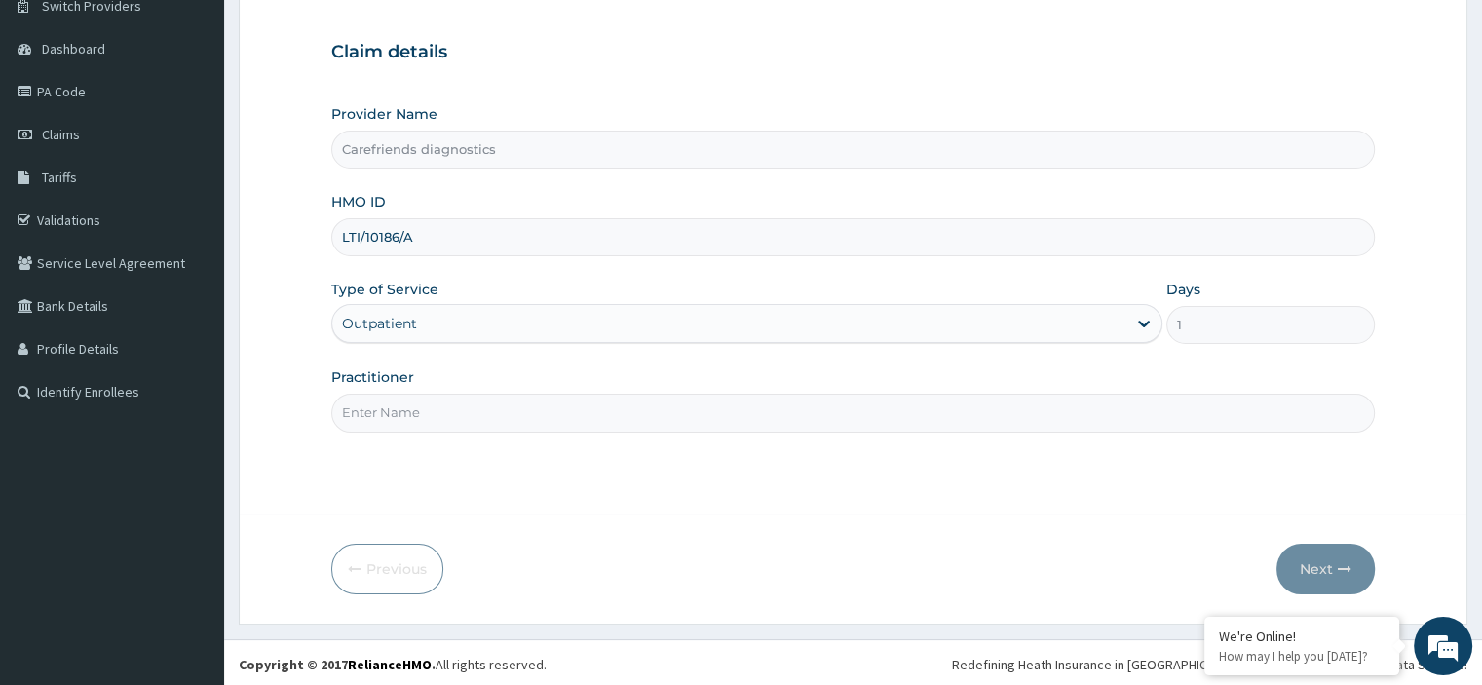
scroll to position [167, 0]
click at [621, 418] on input "Practitioner" at bounding box center [852, 410] width 1043 height 38
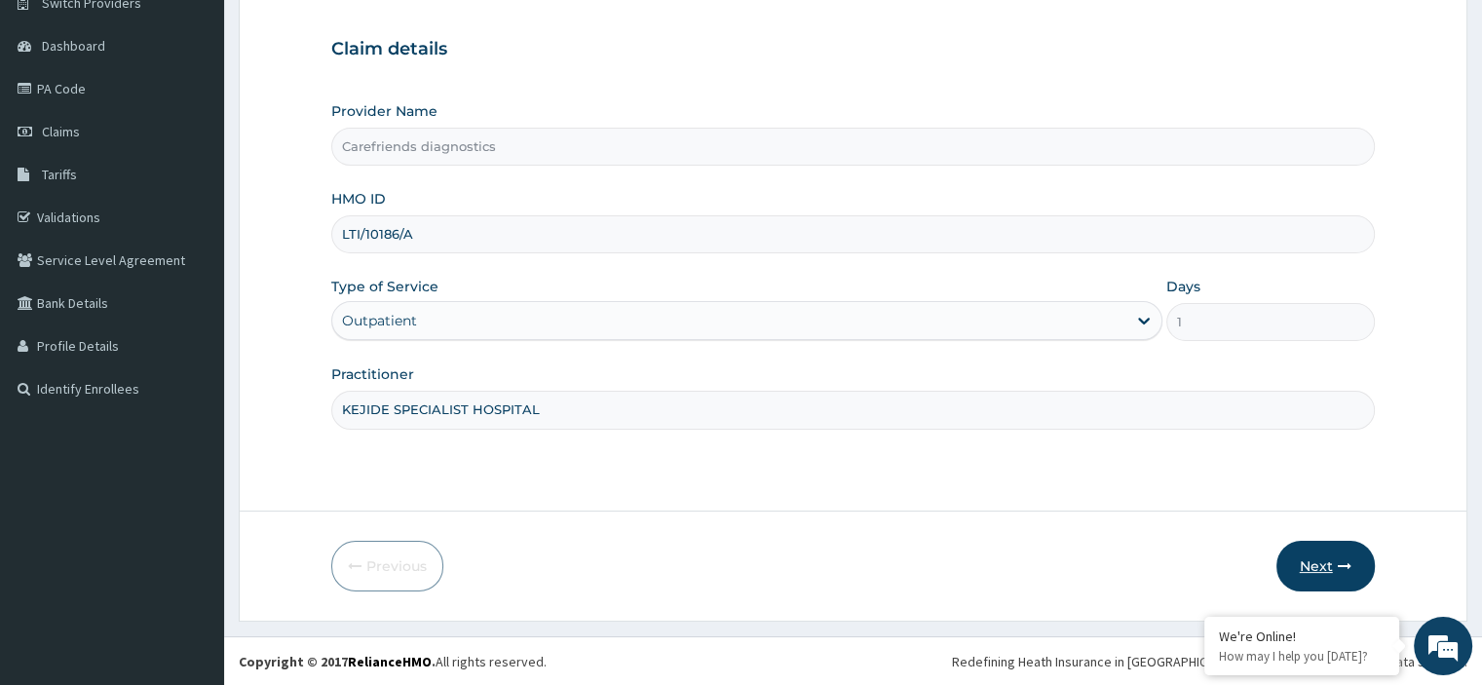
type input "KEJIDE SPECIALIST HOSPITAL"
click at [1354, 577] on button "Next" at bounding box center [1326, 566] width 98 height 51
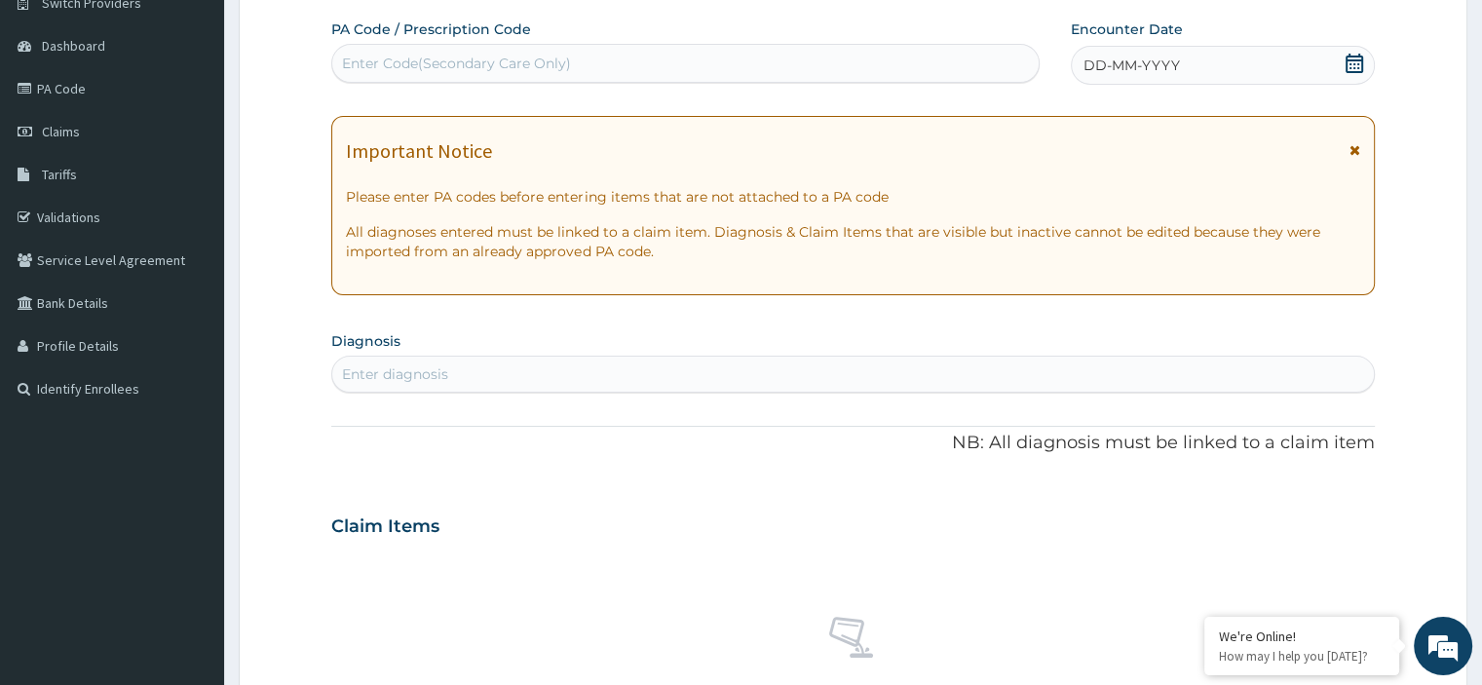
click at [669, 65] on div "Enter Code(Secondary Care Only)" at bounding box center [685, 63] width 707 height 31
paste input "PA/1B6D4E"
type input "PA/1B6D4E"
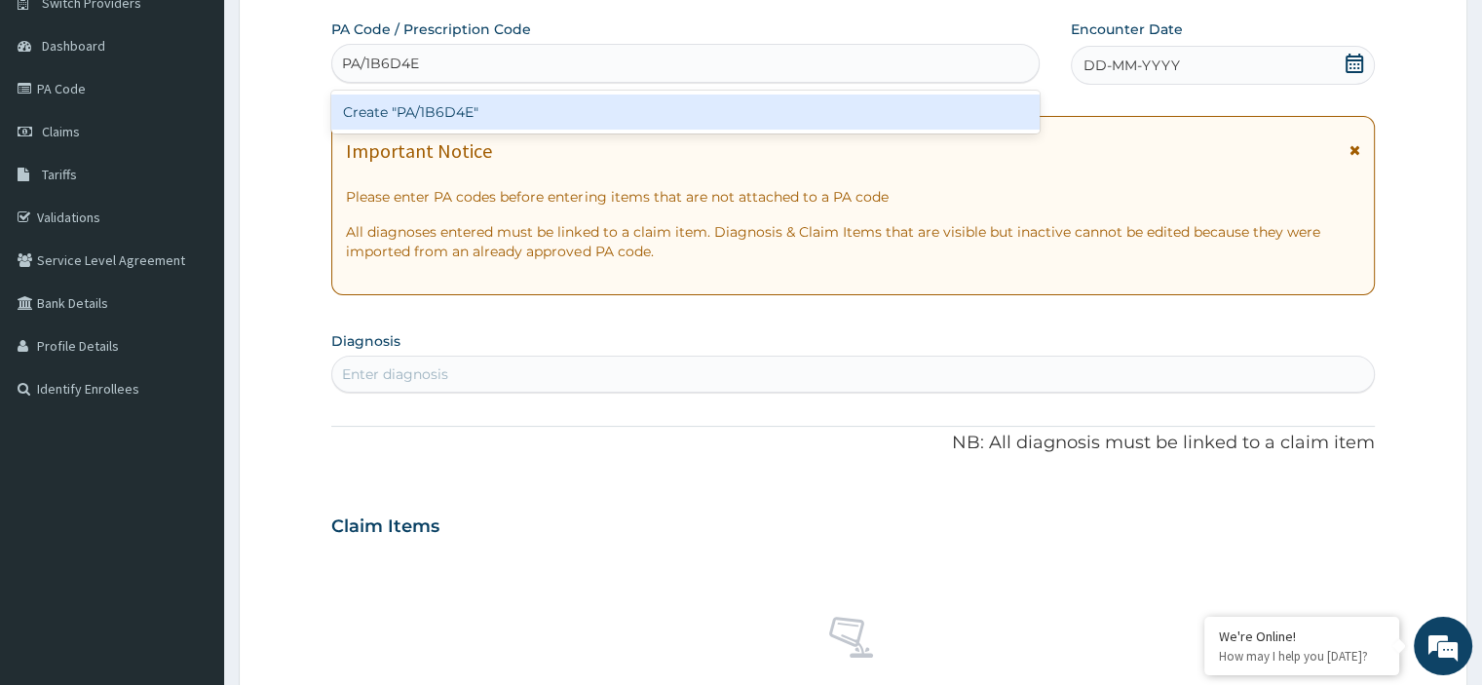
click at [655, 112] on div "Create "PA/1B6D4E"" at bounding box center [685, 112] width 709 height 35
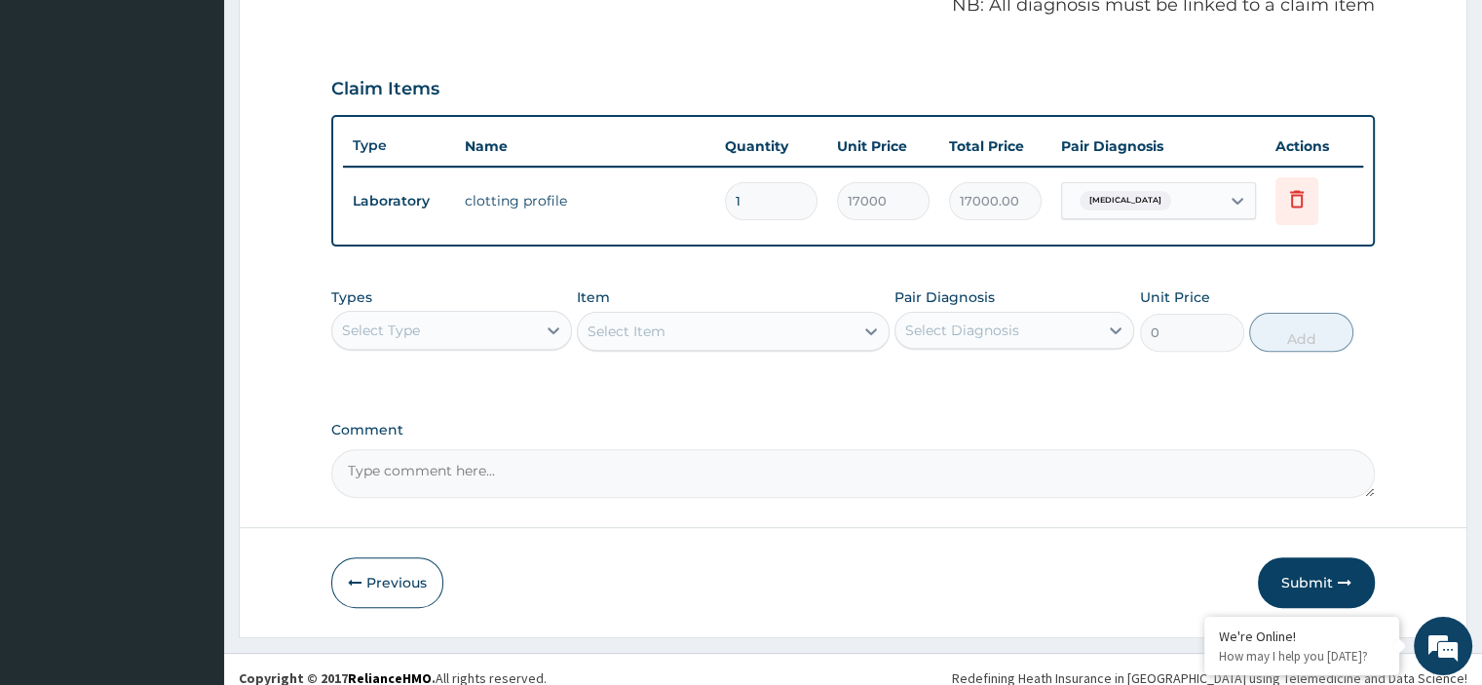
scroll to position [624, 0]
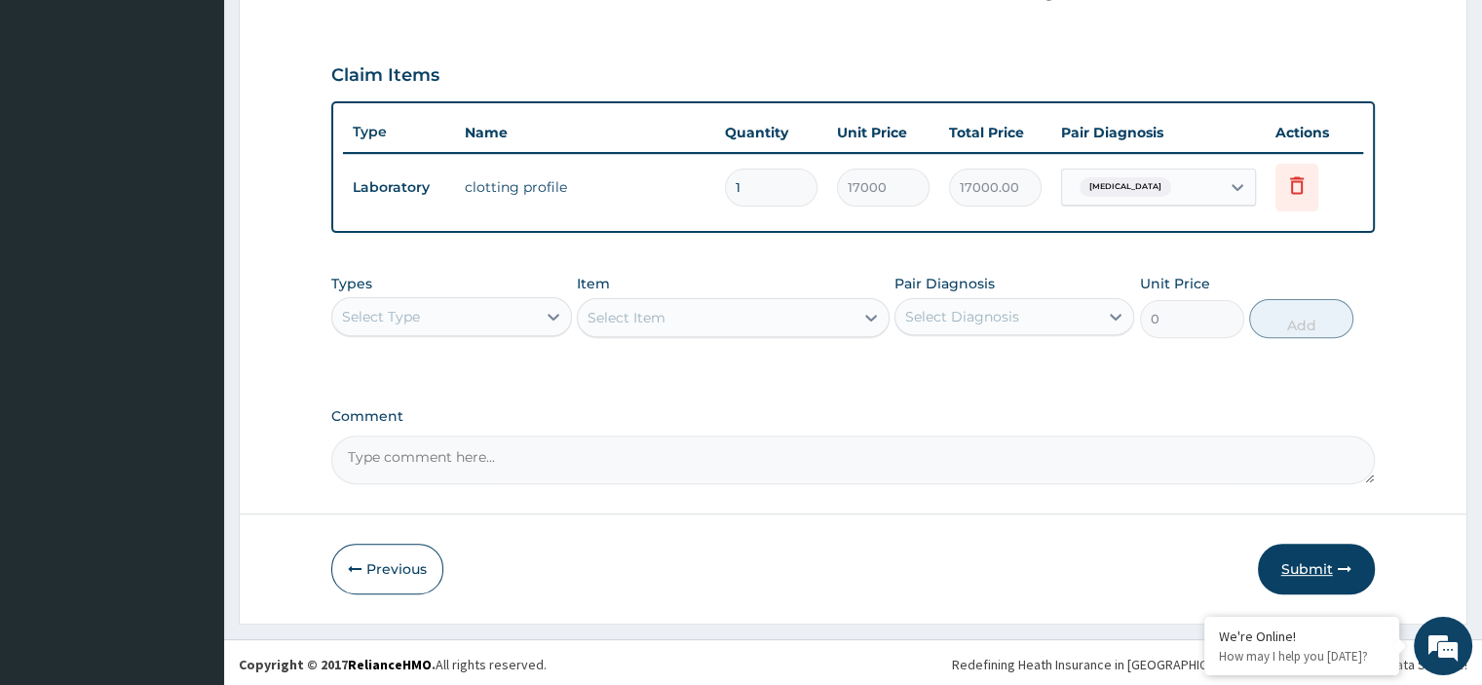
click at [1302, 551] on button "Submit" at bounding box center [1316, 569] width 117 height 51
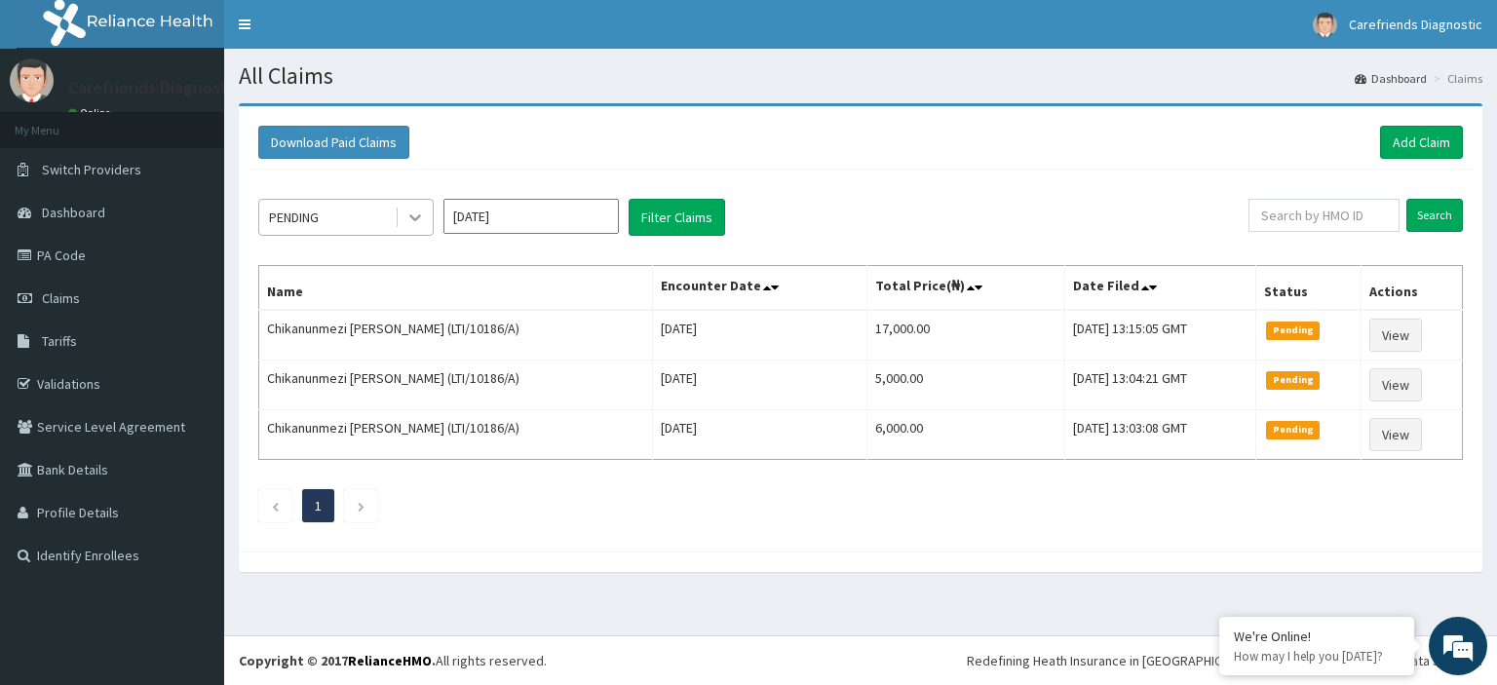
click at [415, 216] on icon at bounding box center [414, 217] width 19 height 19
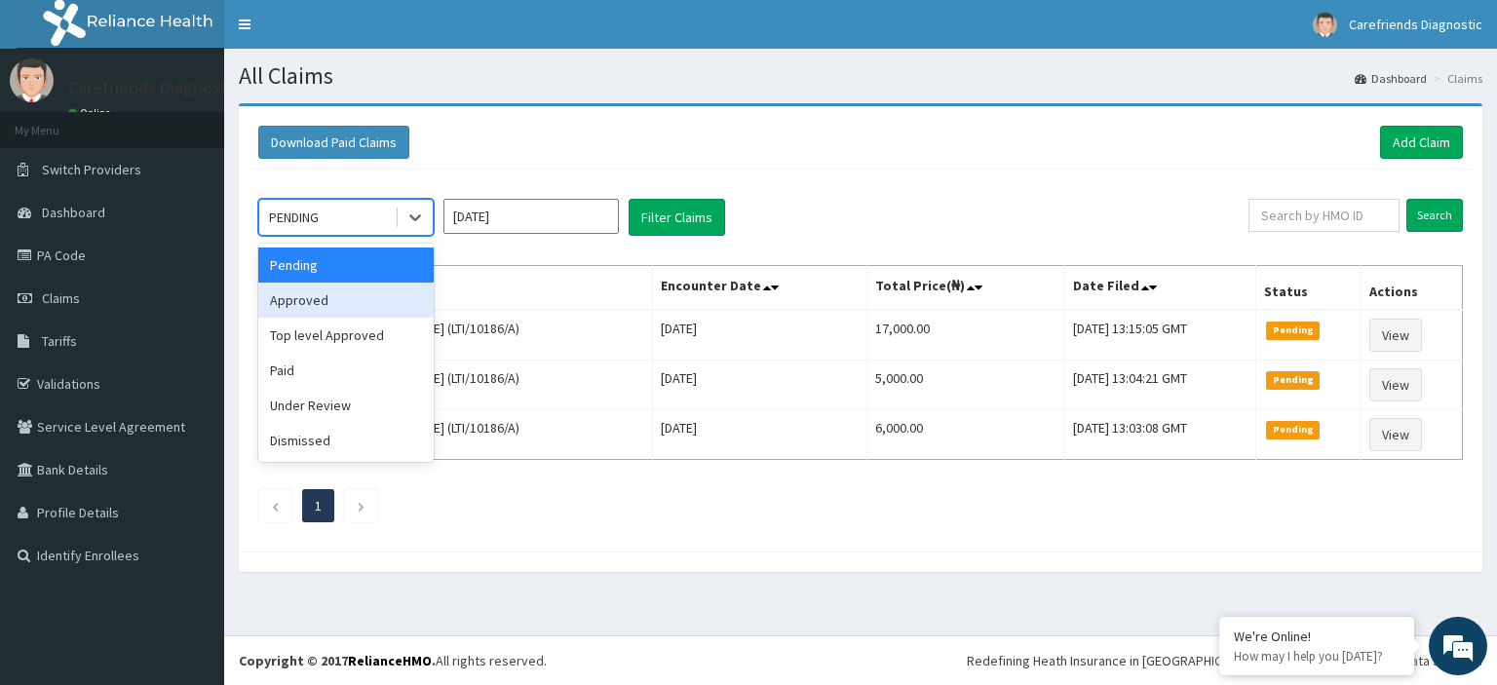
click at [362, 304] on div "Approved" at bounding box center [345, 300] width 175 height 35
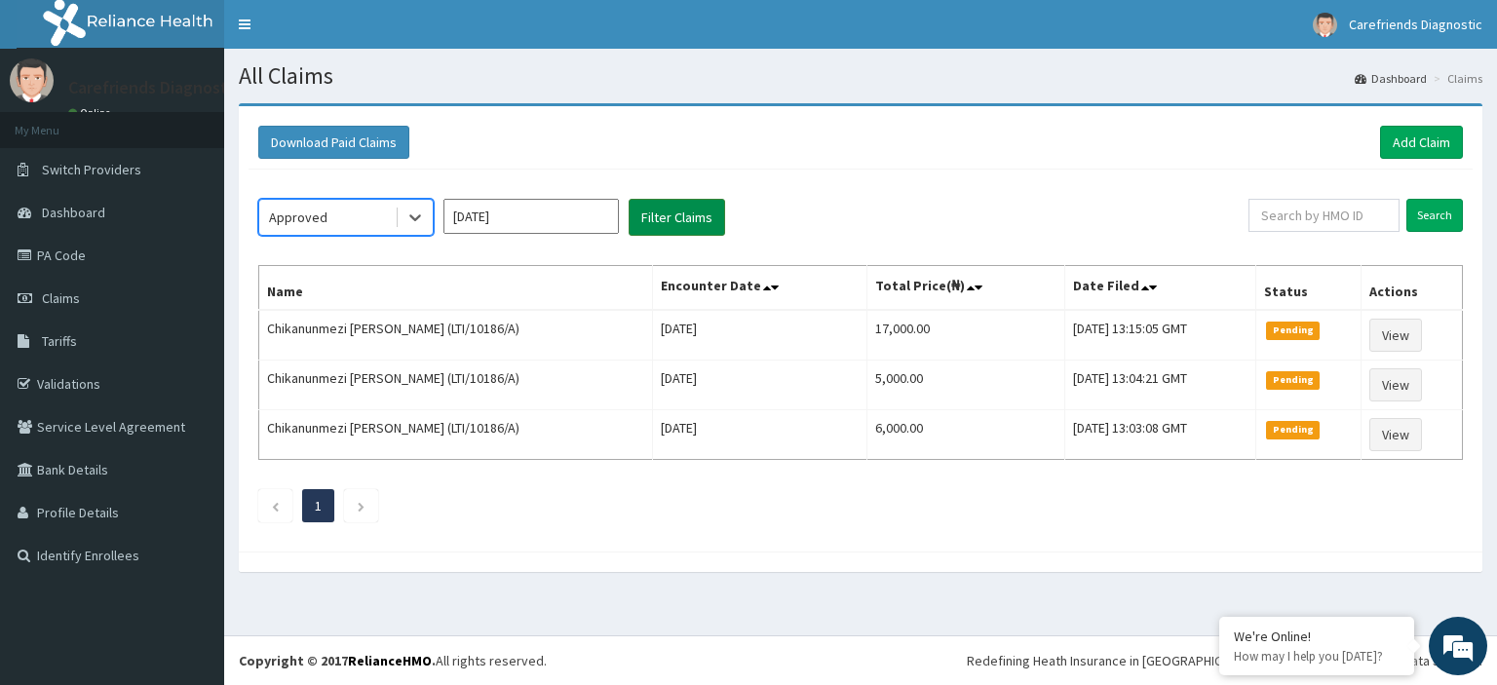
click at [671, 211] on button "Filter Claims" at bounding box center [677, 217] width 96 height 37
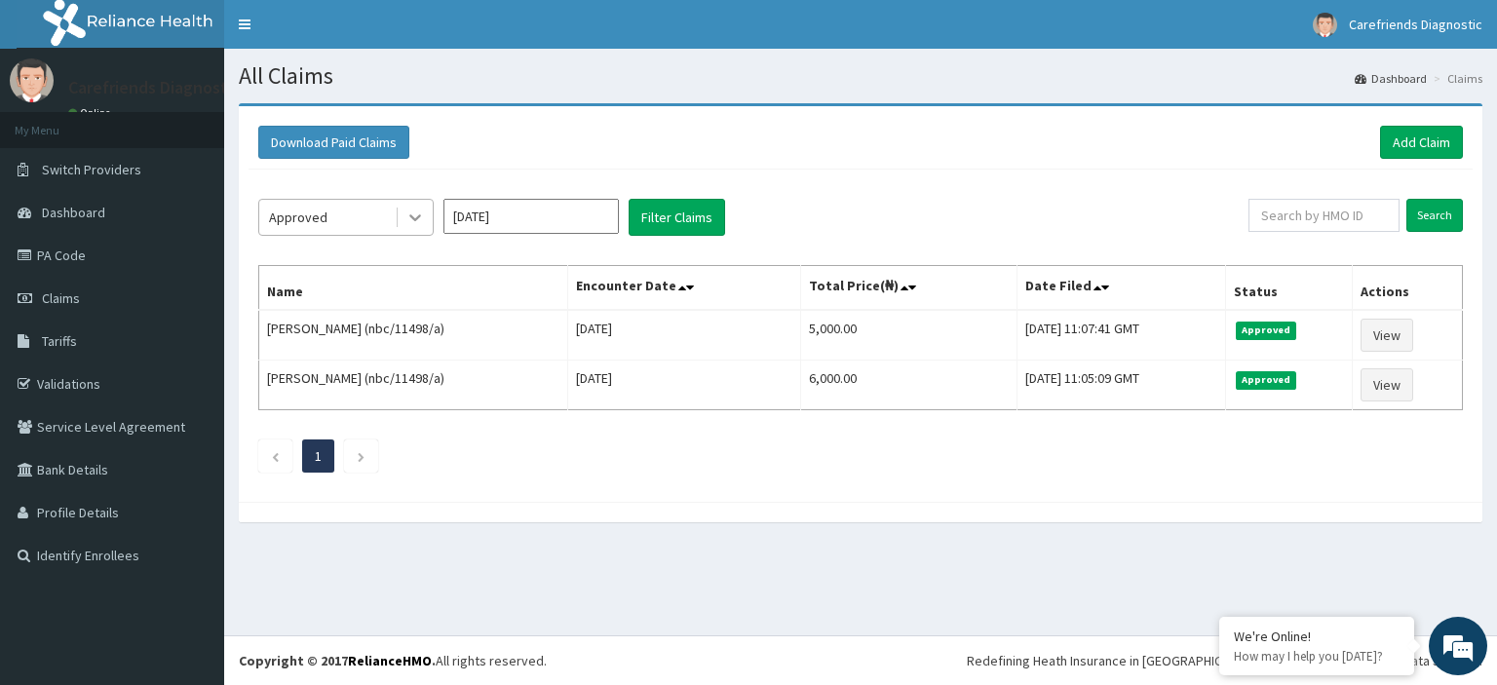
click at [417, 219] on icon at bounding box center [414, 217] width 19 height 19
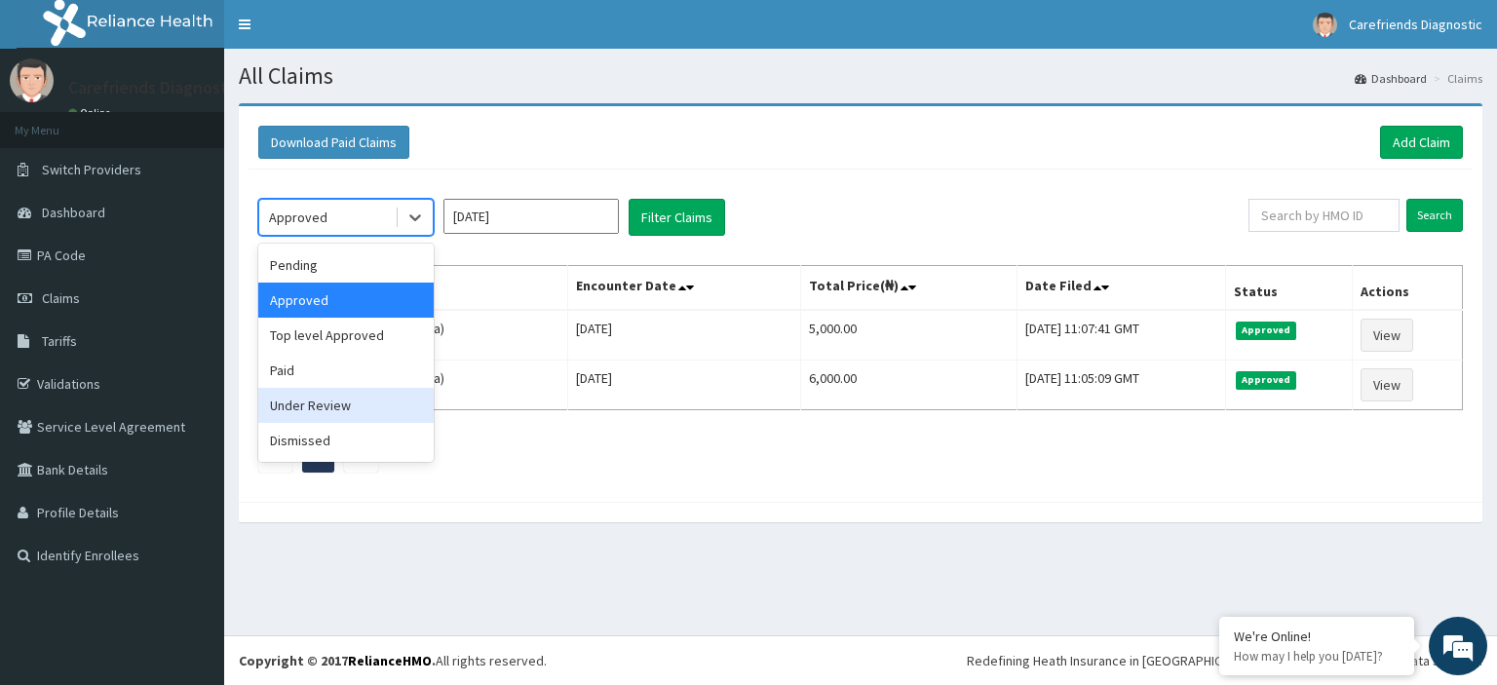
click at [341, 404] on div "Under Review" at bounding box center [345, 405] width 175 height 35
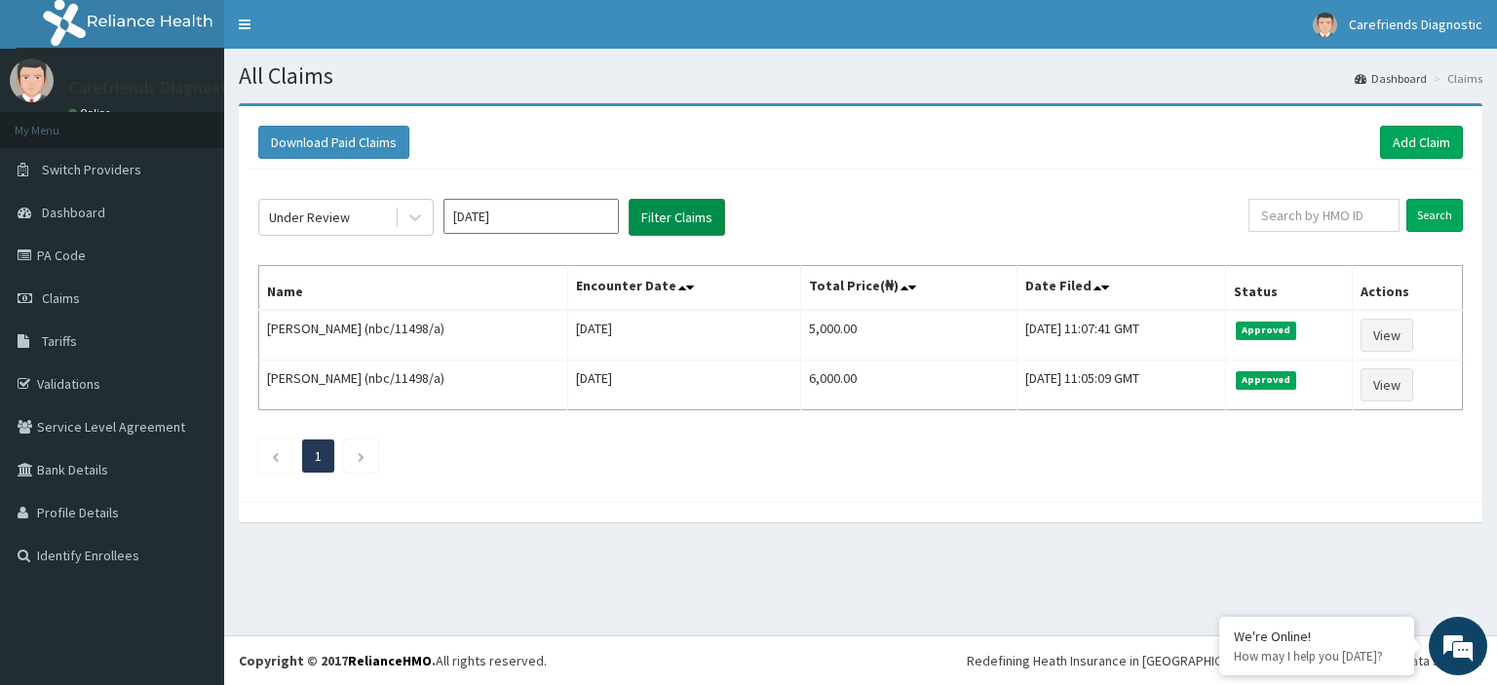
click at [669, 224] on button "Filter Claims" at bounding box center [677, 217] width 96 height 37
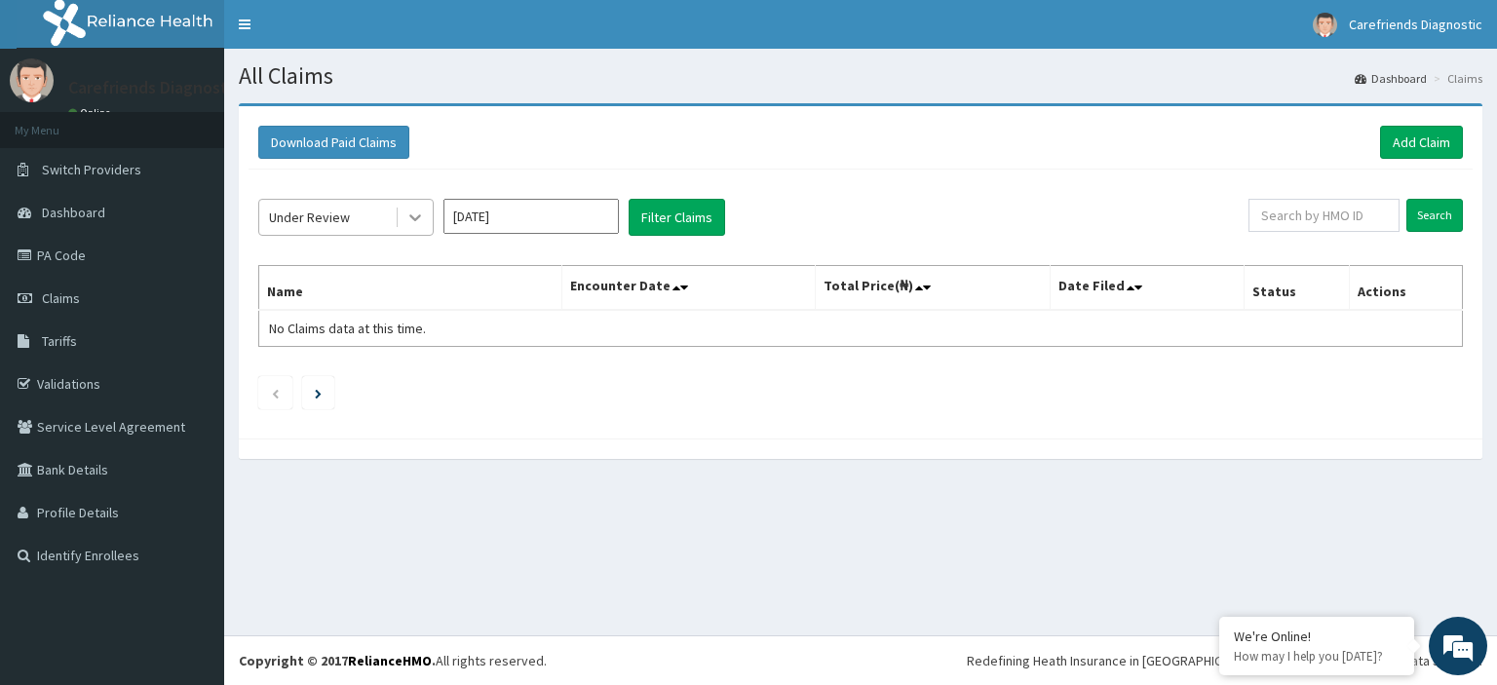
click at [420, 218] on icon at bounding box center [414, 217] width 19 height 19
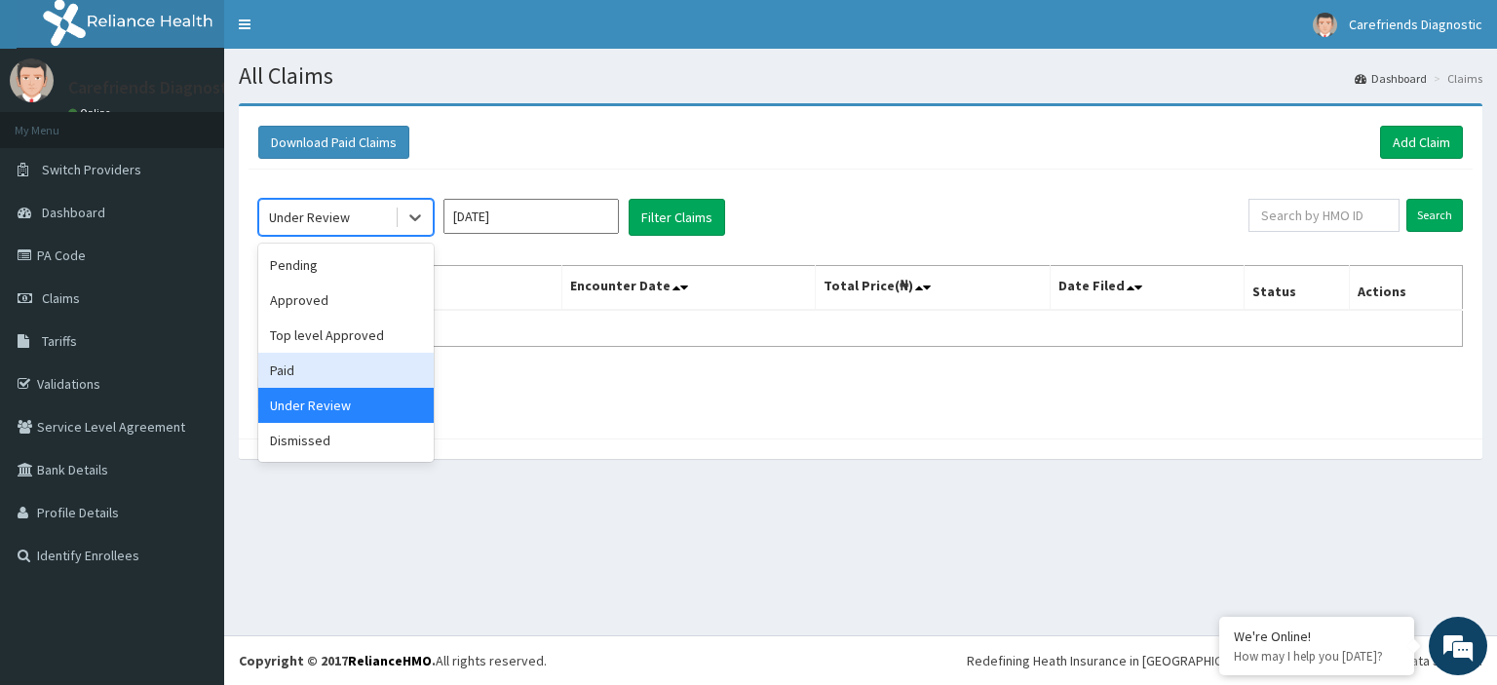
click at [320, 371] on div "Paid" at bounding box center [345, 370] width 175 height 35
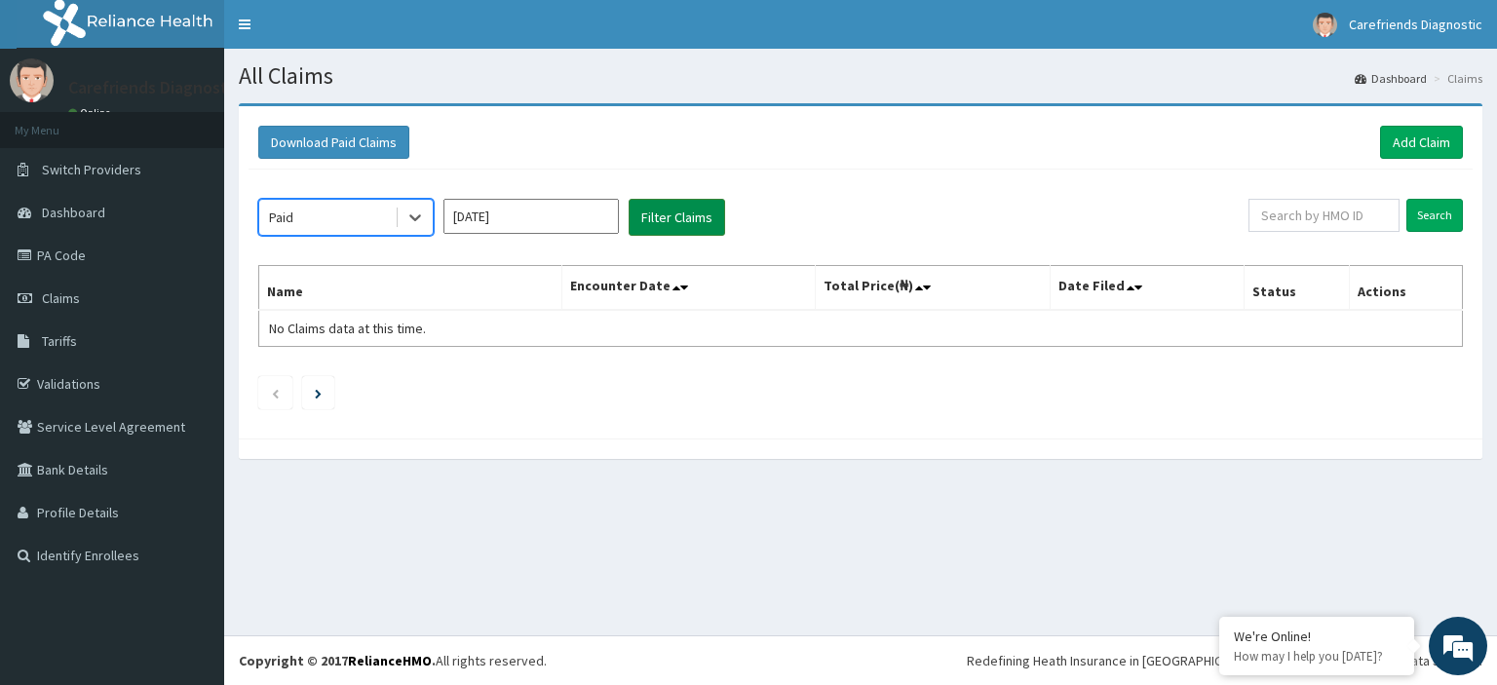
click at [665, 216] on button "Filter Claims" at bounding box center [677, 217] width 96 height 37
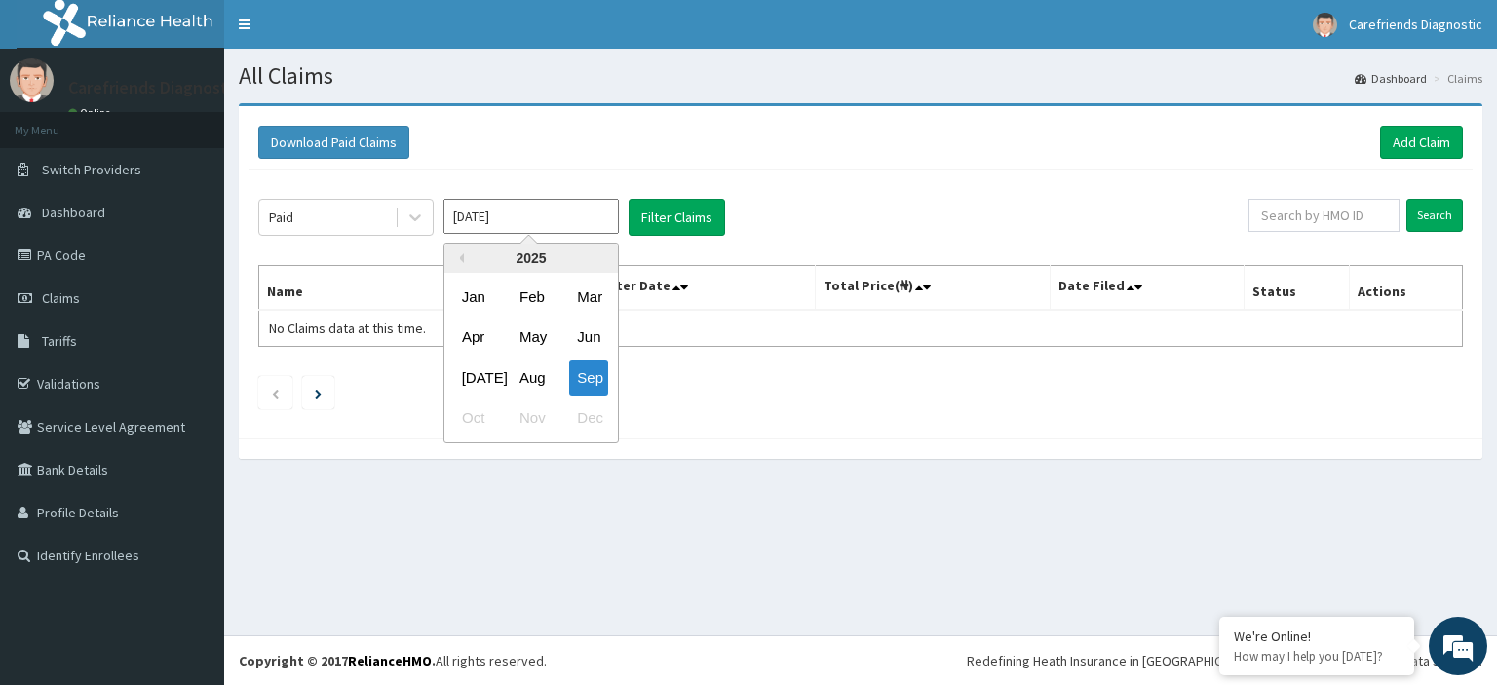
click at [530, 218] on input "[DATE]" at bounding box center [530, 216] width 175 height 35
click at [530, 381] on div "Aug" at bounding box center [531, 378] width 39 height 36
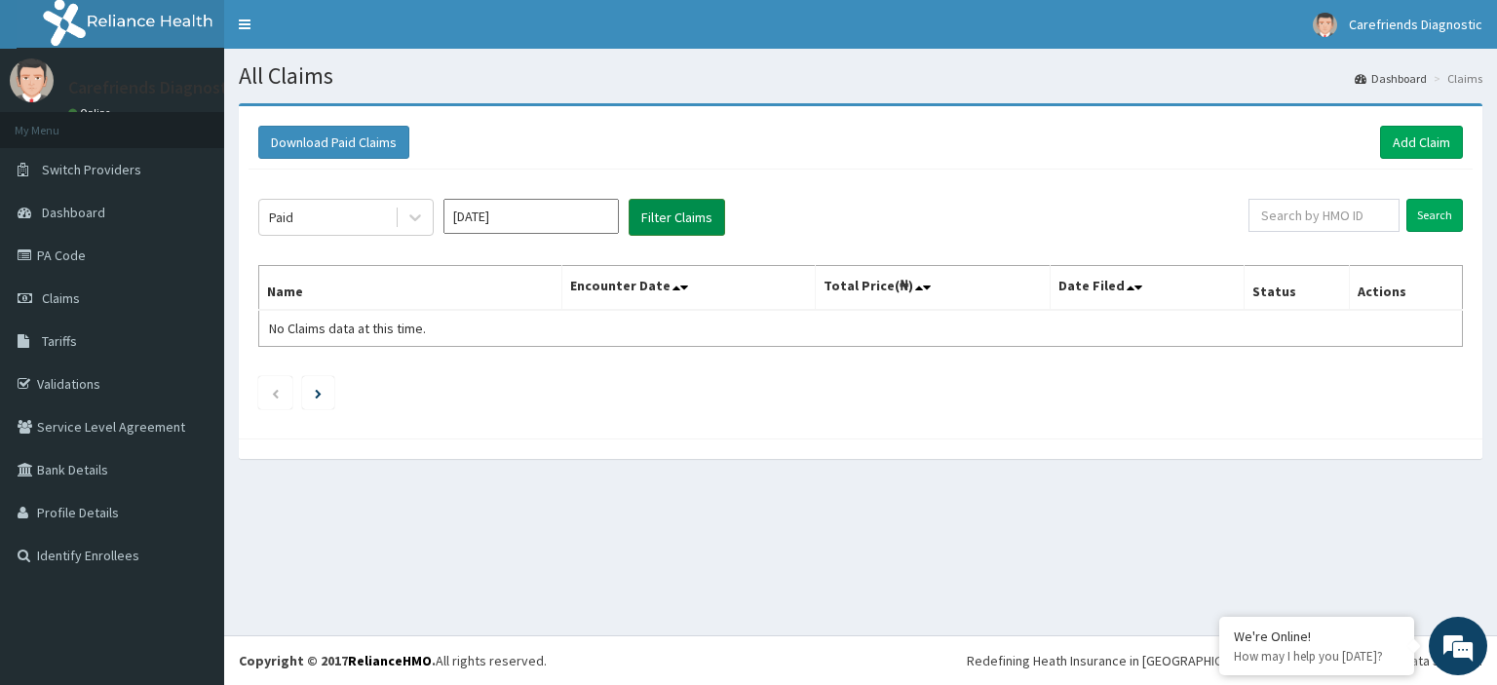
click at [709, 229] on button "Filter Claims" at bounding box center [677, 217] width 96 height 37
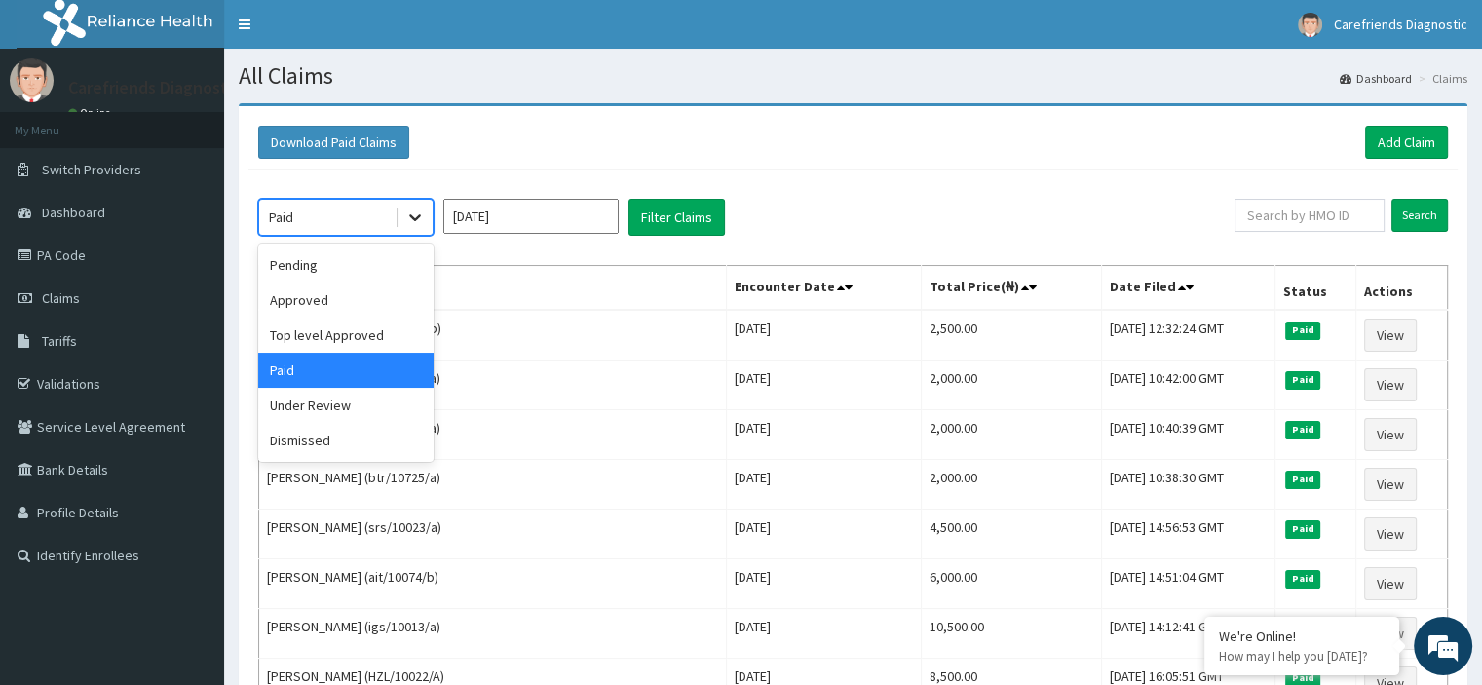
click at [409, 215] on icon at bounding box center [415, 218] width 12 height 7
click at [318, 258] on div "Pending" at bounding box center [345, 265] width 175 height 35
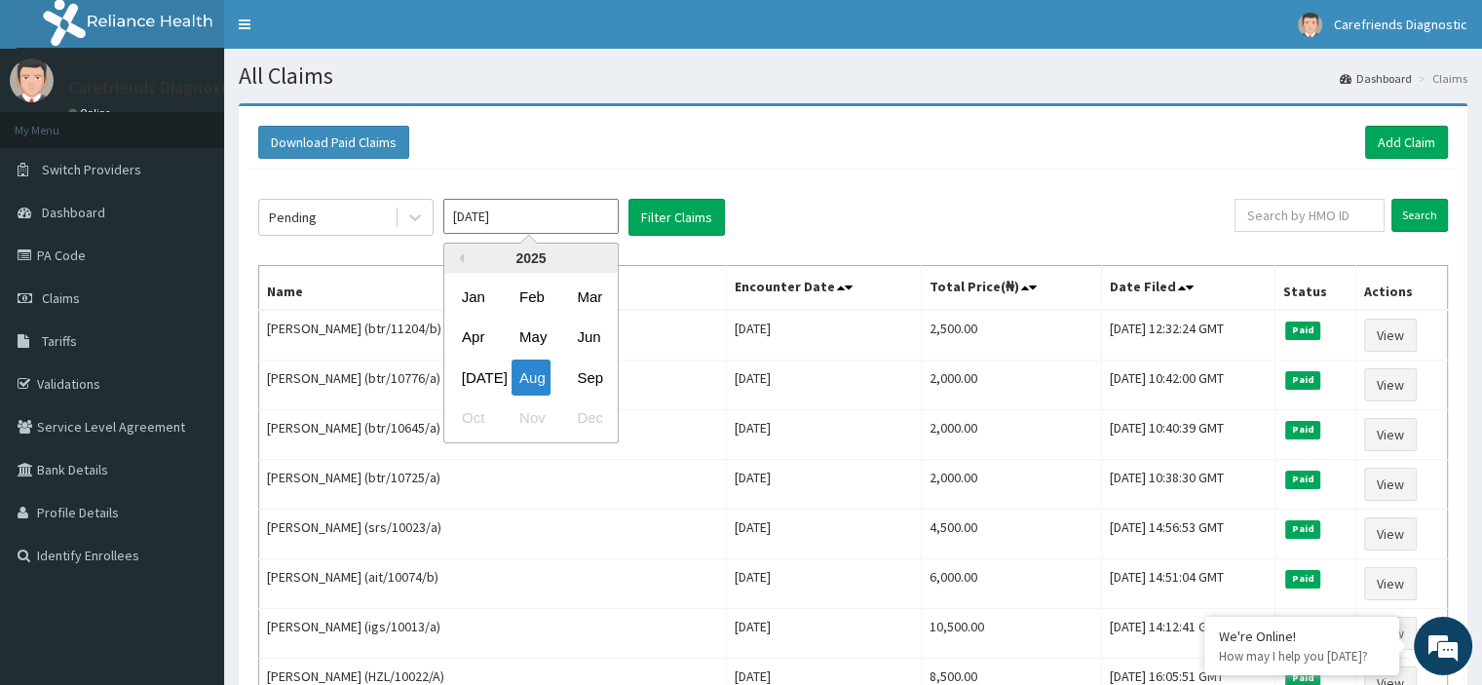
click at [499, 225] on input "[DATE]" at bounding box center [530, 216] width 175 height 35
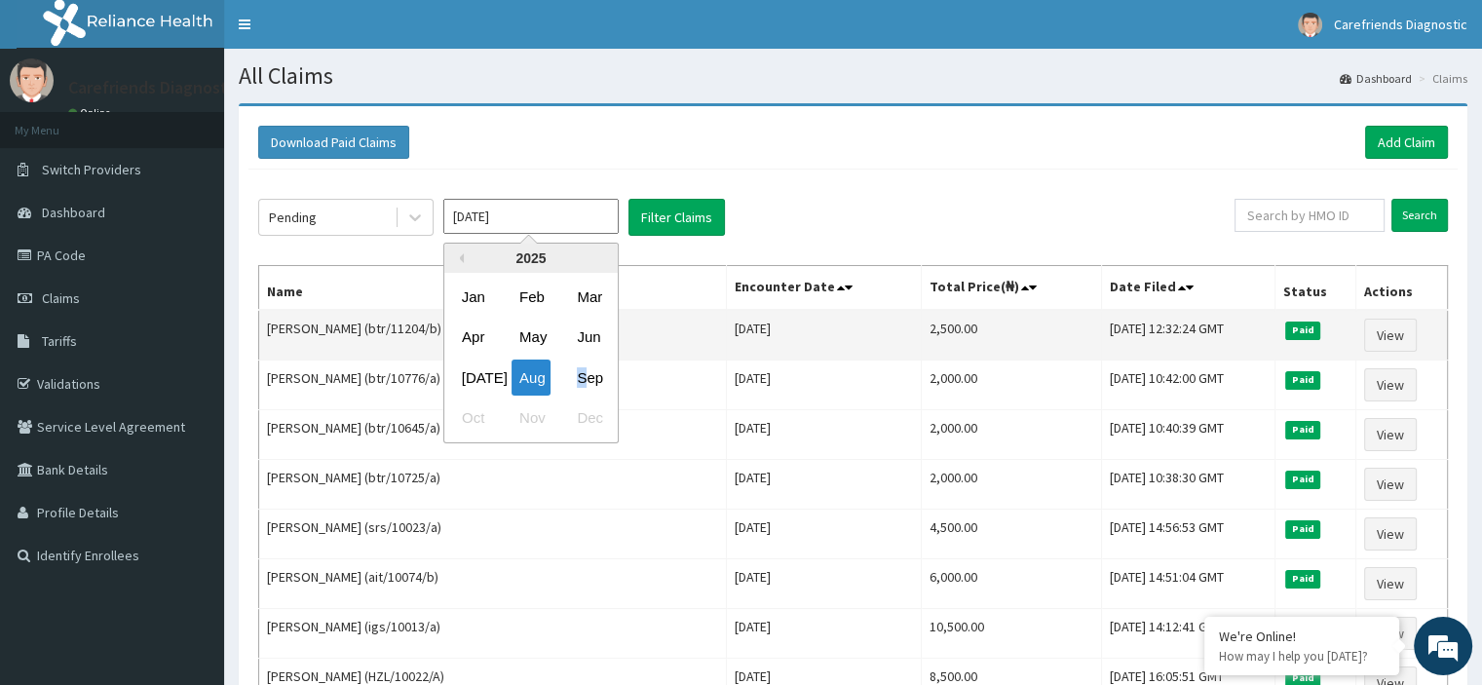
drag, startPoint x: 582, startPoint y: 381, endPoint x: 600, endPoint y: 342, distance: 43.2
click at [585, 375] on div "Sep" at bounding box center [588, 378] width 39 height 36
type input "[DATE]"
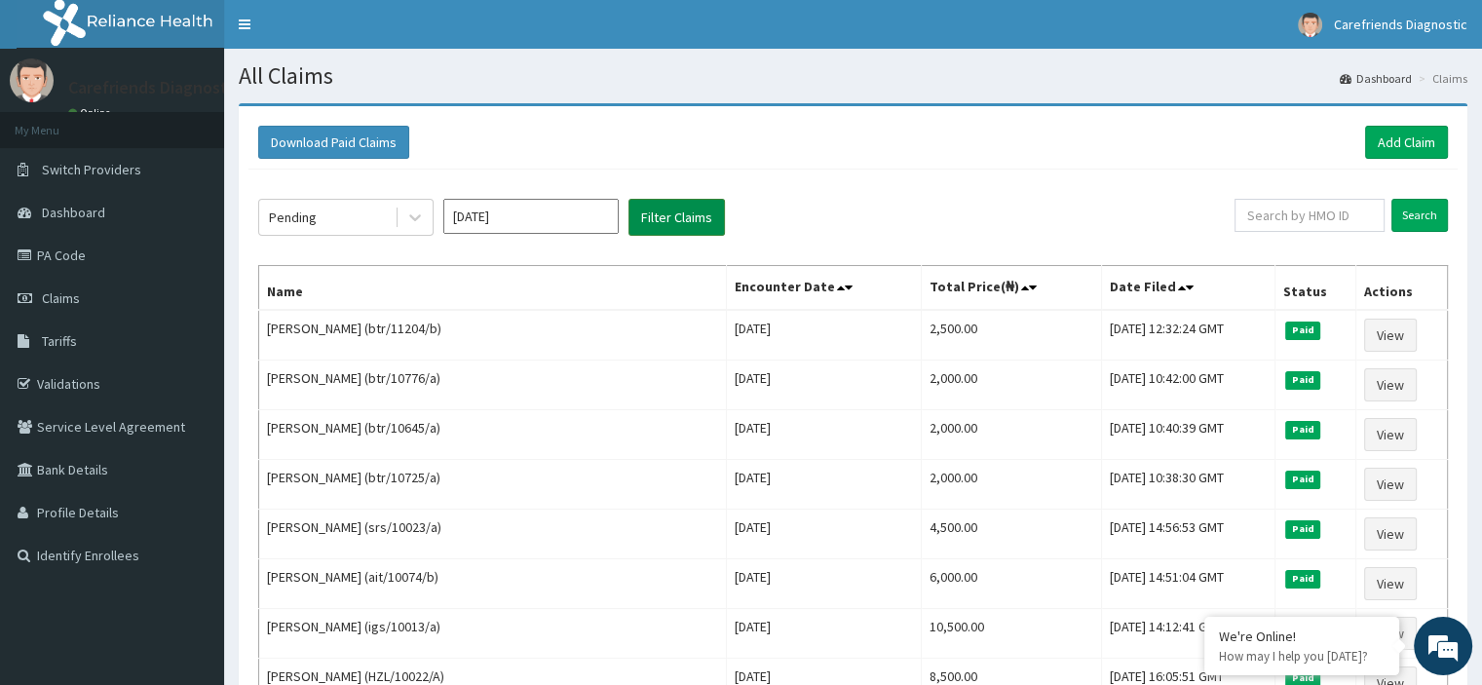
click at [683, 222] on button "Filter Claims" at bounding box center [677, 217] width 96 height 37
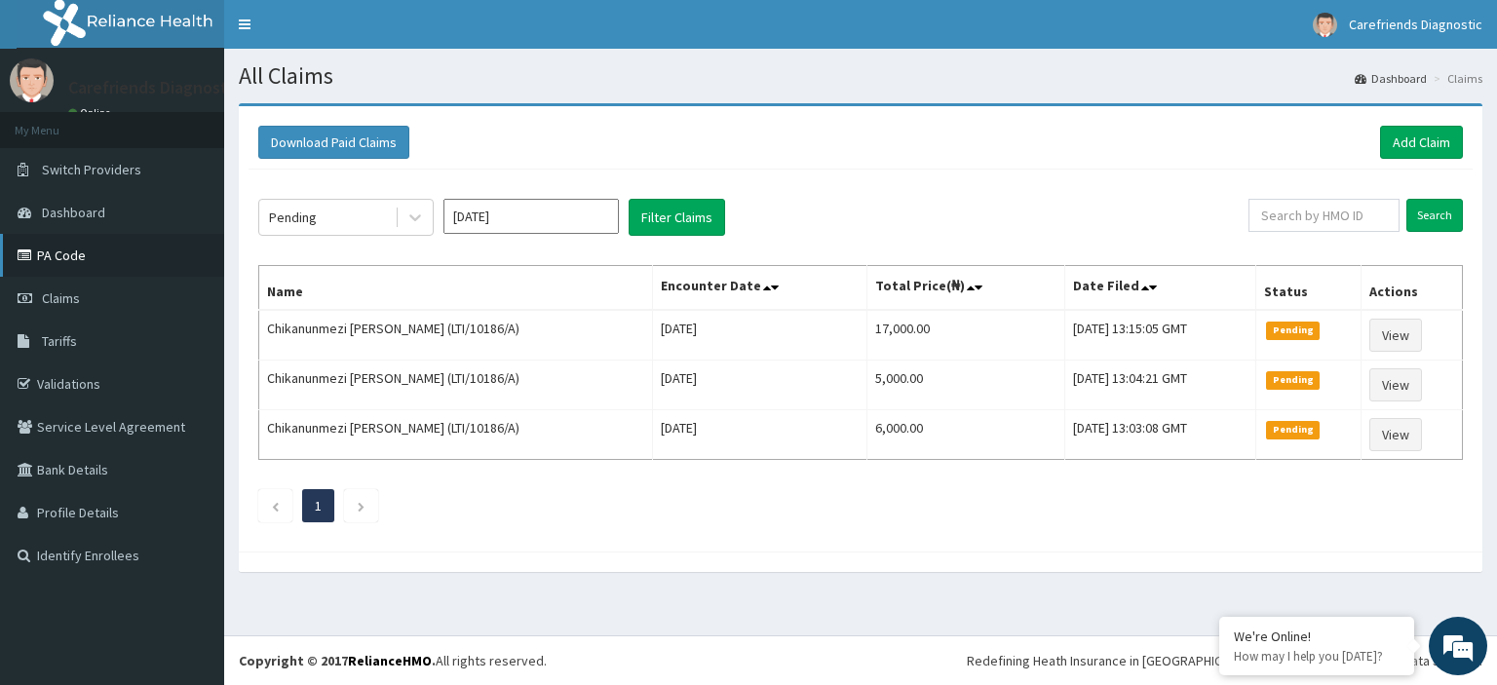
click at [77, 258] on link "PA Code" at bounding box center [112, 255] width 224 height 43
click at [80, 245] on link "PA Code" at bounding box center [112, 255] width 224 height 43
